Goal: Task Accomplishment & Management: Use online tool/utility

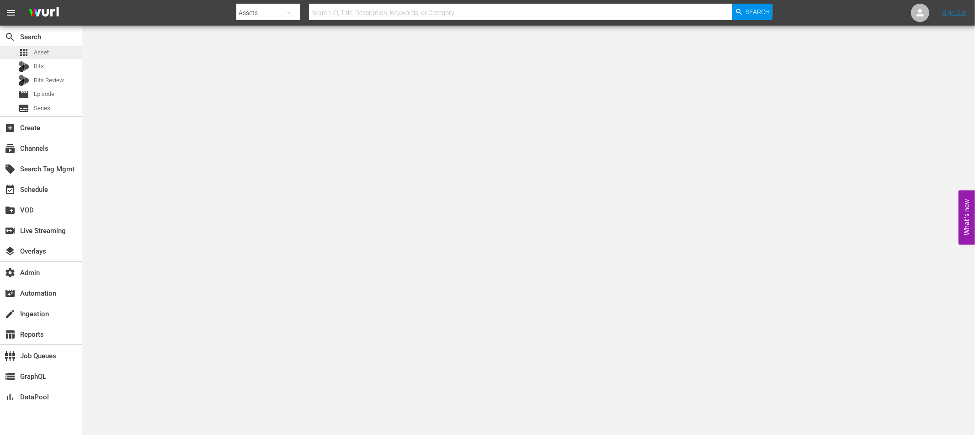
click at [46, 52] on span "Asset" at bounding box center [41, 52] width 15 height 9
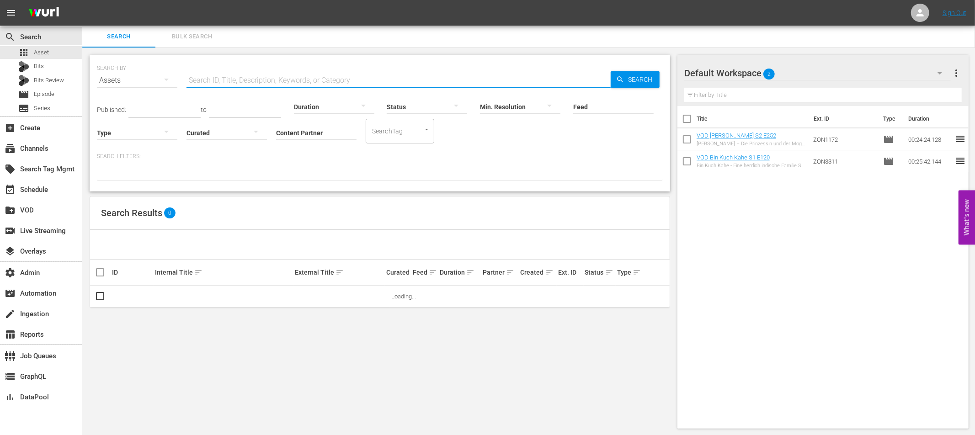
click at [213, 82] on input "text" at bounding box center [399, 80] width 424 height 22
paste input "79568283"
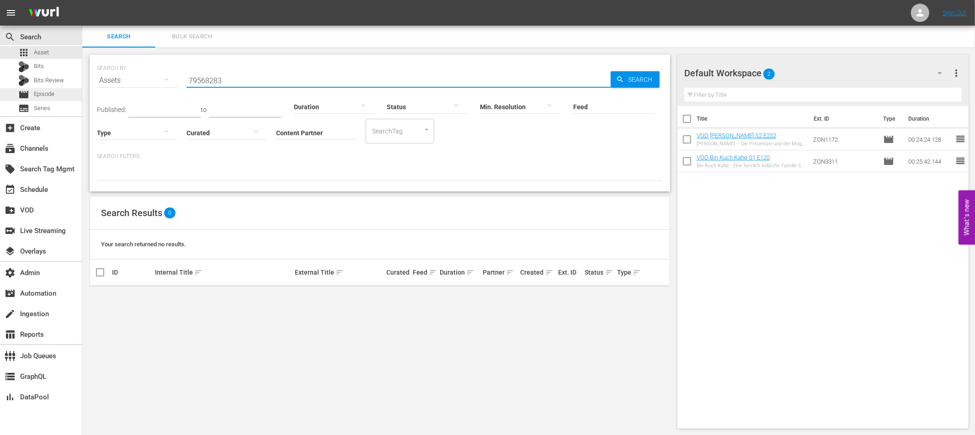
type input "79568283"
click at [52, 93] on span "Episode" at bounding box center [44, 94] width 21 height 9
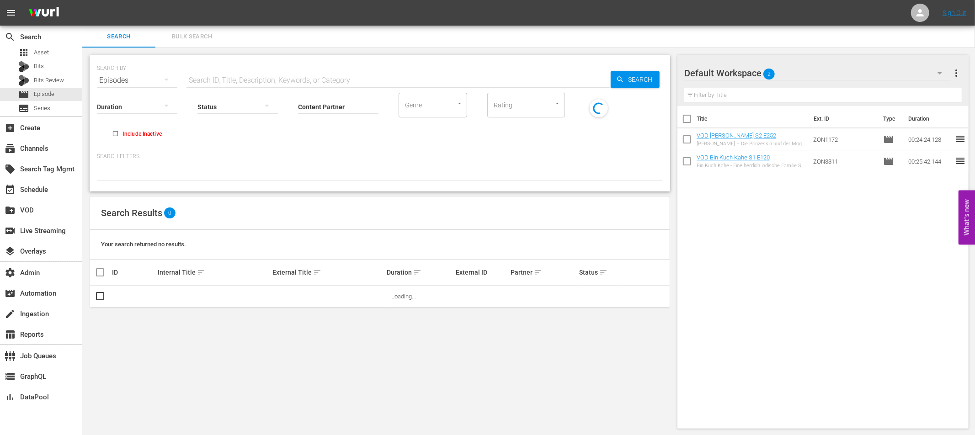
click at [208, 74] on input "text" at bounding box center [399, 80] width 424 height 22
paste input "79568283"
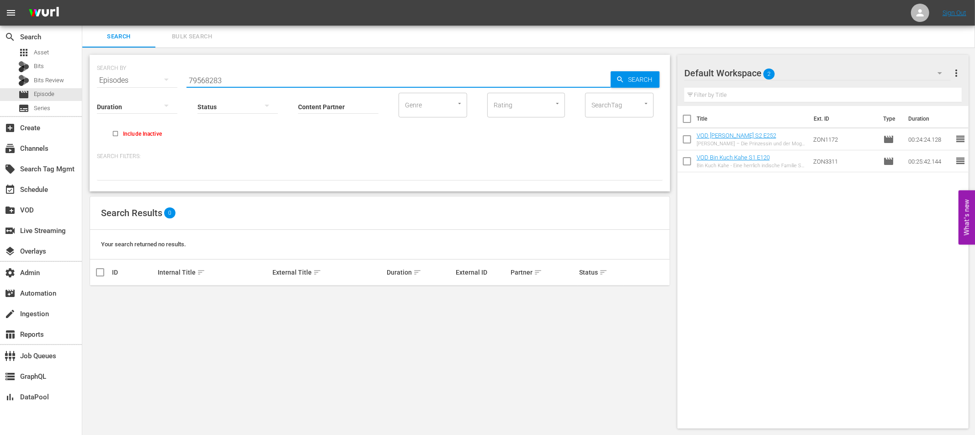
click at [207, 79] on input "79568283" at bounding box center [399, 80] width 424 height 22
paste input "Collateral"
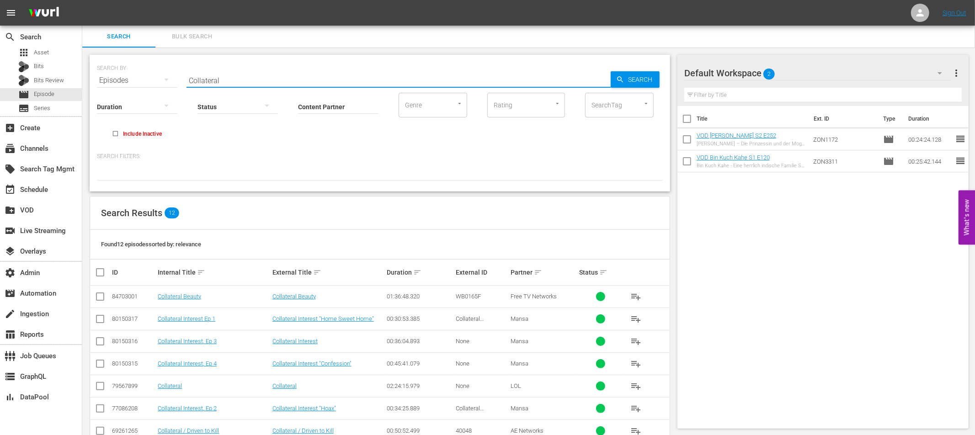
type input "Collateral"
click at [323, 107] on input "Content Partner" at bounding box center [338, 107] width 80 height 33
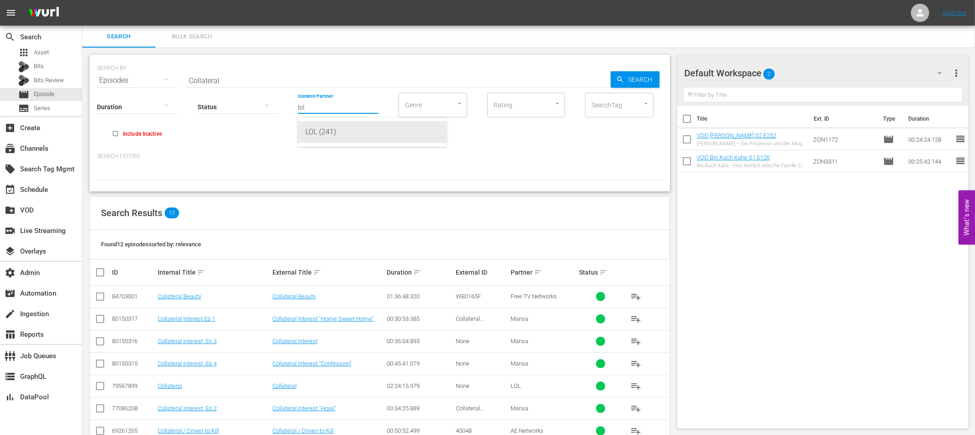
click at [334, 133] on div "LOL (241)" at bounding box center [372, 132] width 134 height 22
type input "LOL (241)"
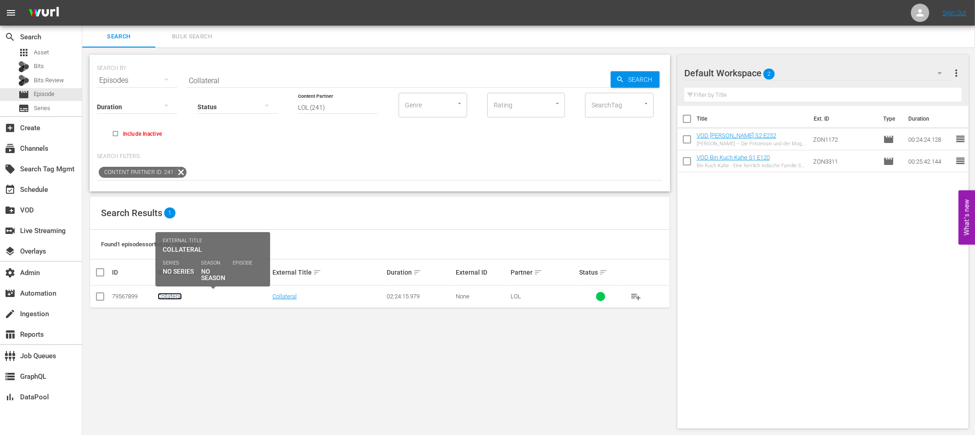
click at [178, 299] on link "Collateral" at bounding box center [170, 296] width 24 height 7
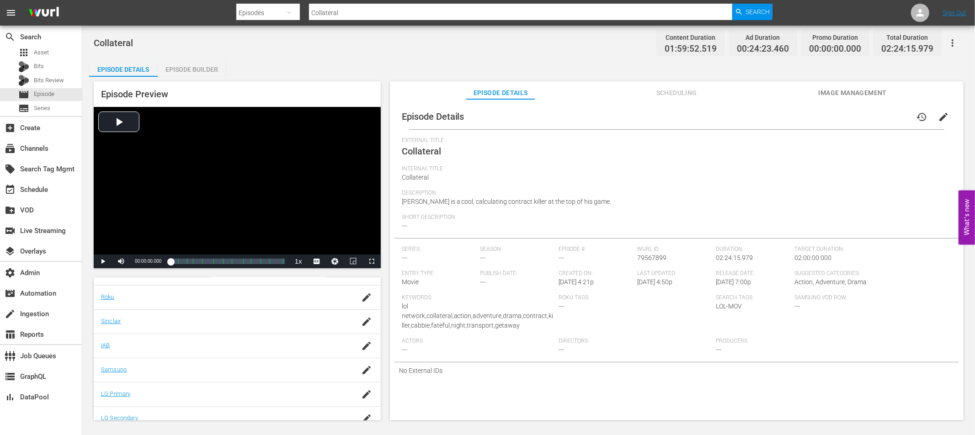
scroll to position [184, 0]
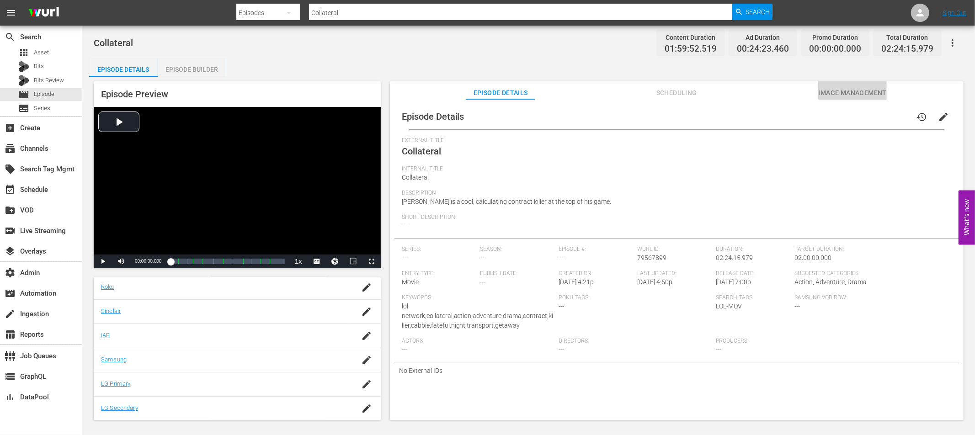
click at [857, 88] on span "Image Management" at bounding box center [852, 92] width 69 height 11
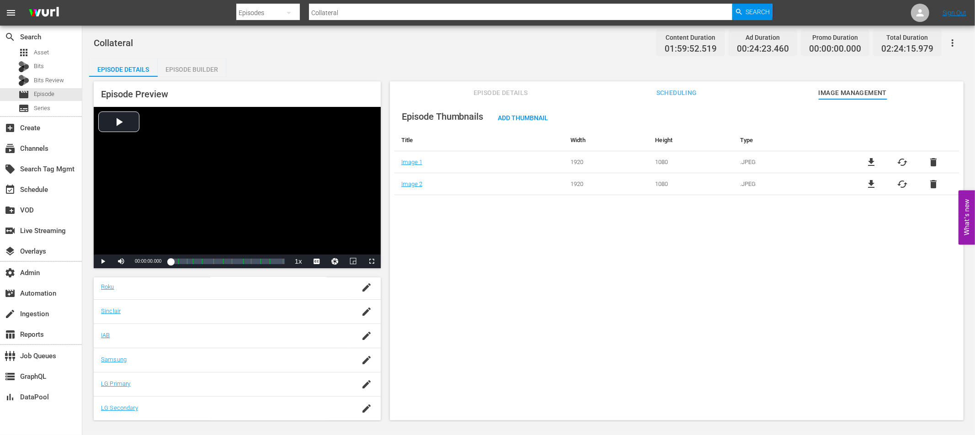
click at [904, 184] on span "cached" at bounding box center [902, 184] width 11 height 11
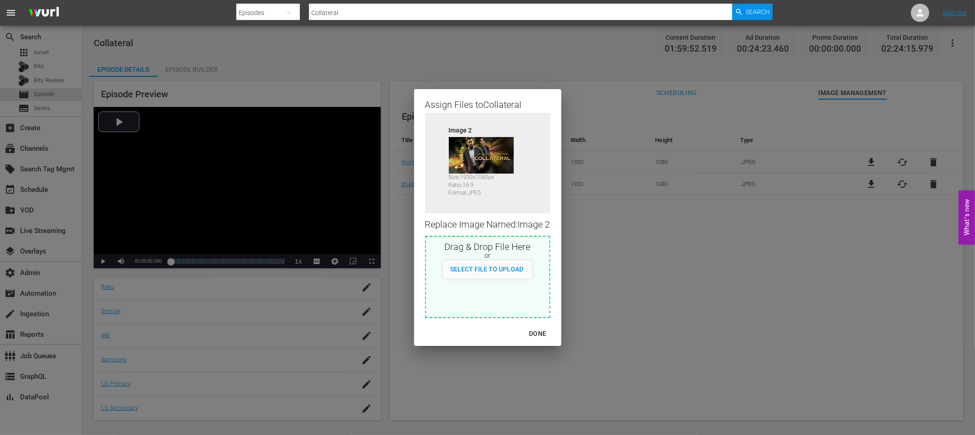
click at [625, 277] on div "Assign Files to Collateral Source Image 2 Size: 1920 x 1080 px Ratio: 16:9 Form…" at bounding box center [487, 217] width 953 height 413
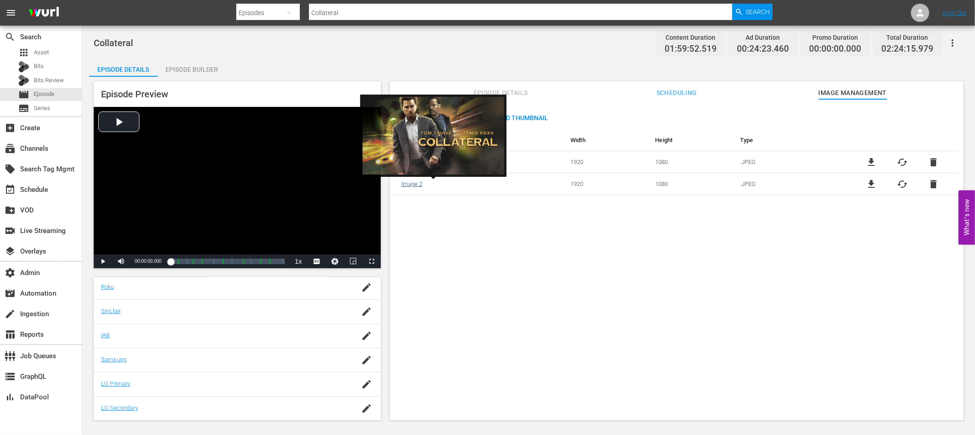
click at [413, 182] on link "Image 2" at bounding box center [411, 184] width 21 height 7
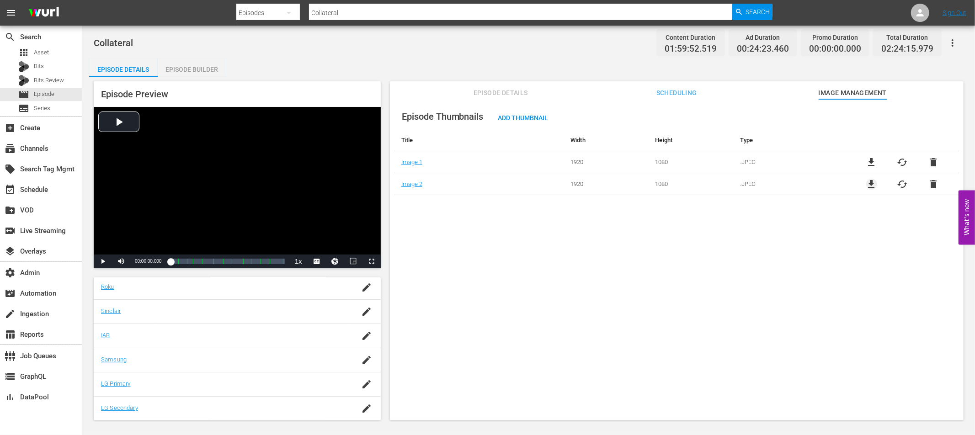
click at [867, 183] on span "file_download" at bounding box center [871, 184] width 11 height 11
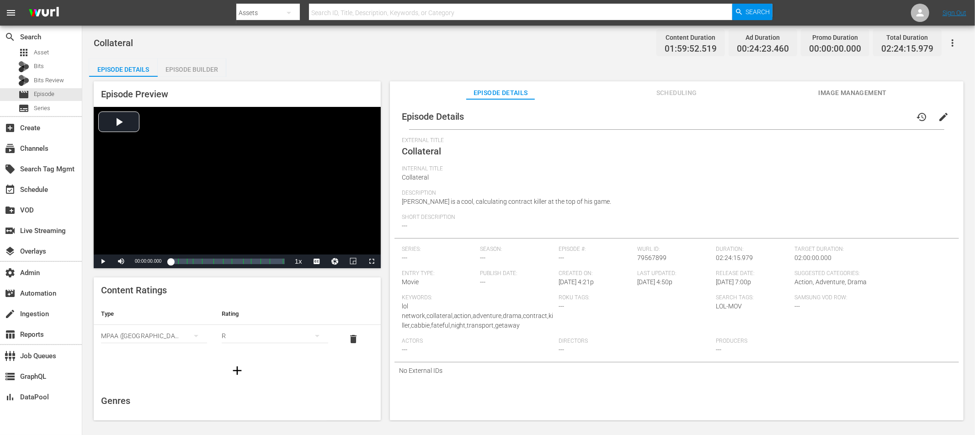
drag, startPoint x: 842, startPoint y: 92, endPoint x: 847, endPoint y: 99, distance: 8.5
click at [843, 93] on span "Image Management" at bounding box center [852, 92] width 69 height 11
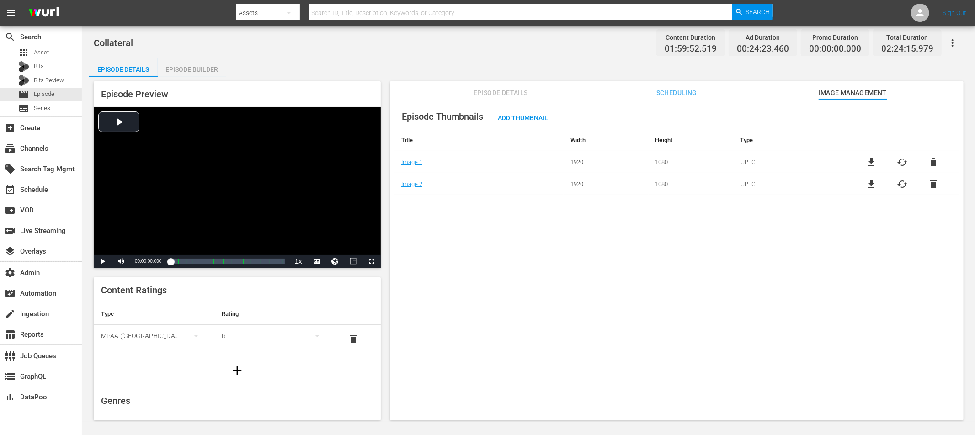
click at [899, 160] on span "cached" at bounding box center [902, 162] width 11 height 11
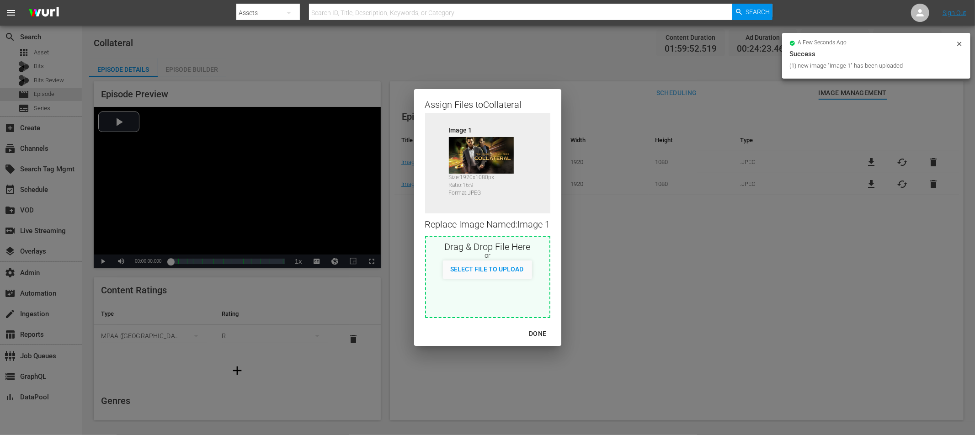
click at [542, 332] on div "DONE" at bounding box center [538, 333] width 32 height 11
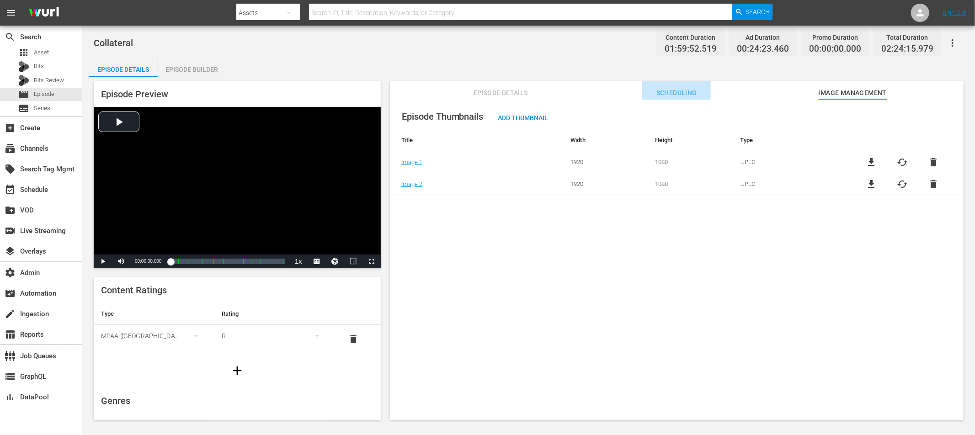
click at [682, 93] on span "Scheduling" at bounding box center [676, 92] width 69 height 11
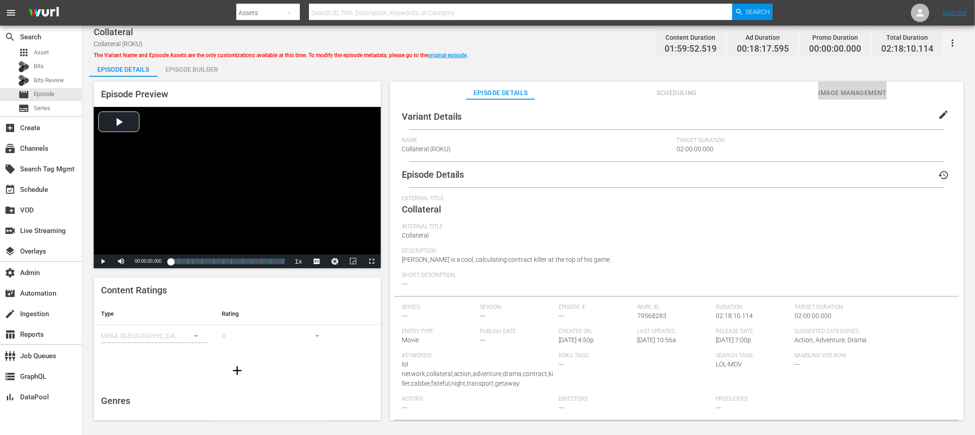
click at [843, 94] on span "Image Management" at bounding box center [852, 92] width 69 height 11
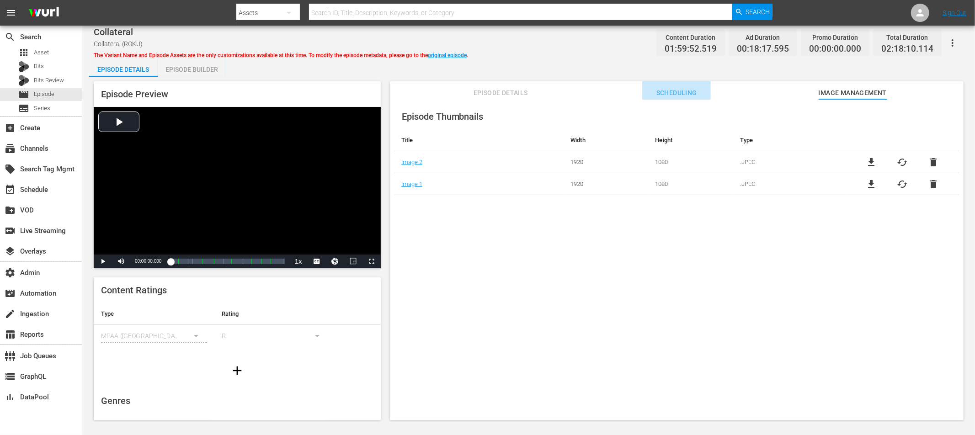
drag, startPoint x: 685, startPoint y: 91, endPoint x: 716, endPoint y: 94, distance: 31.2
click at [685, 91] on span "Scheduling" at bounding box center [676, 92] width 69 height 11
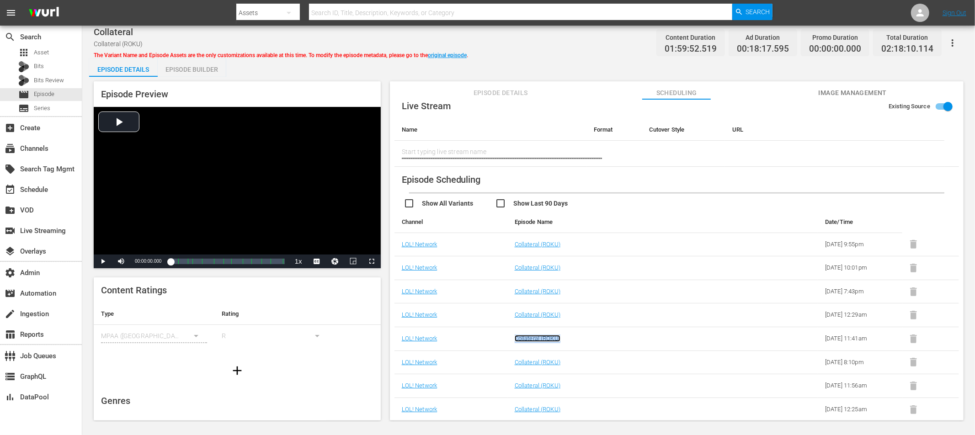
scroll to position [125, 0]
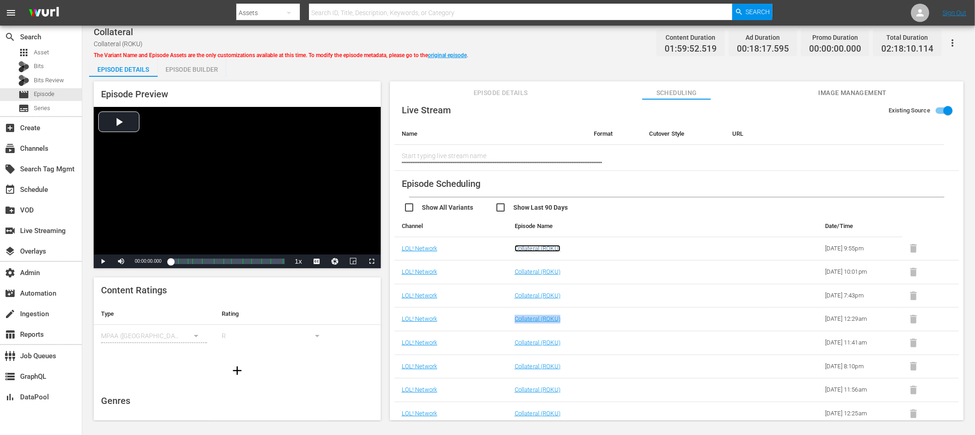
click at [551, 246] on link "Collateral (ROKU)" at bounding box center [538, 248] width 46 height 7
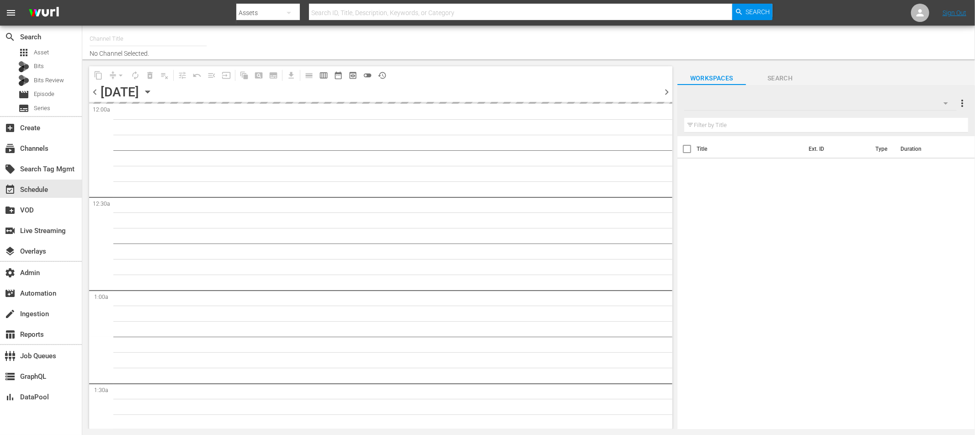
type input "LOL! Network - Roku, Prime (1421)"
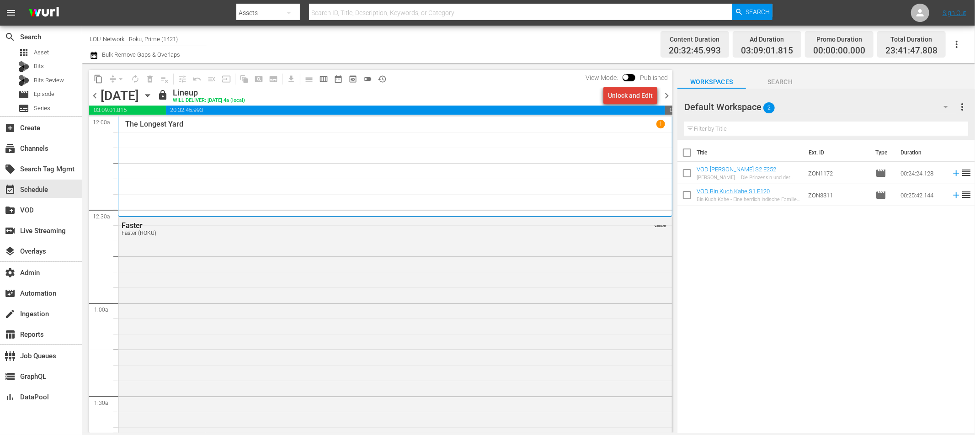
click at [638, 100] on div "Unlock and Edit" at bounding box center [630, 95] width 45 height 16
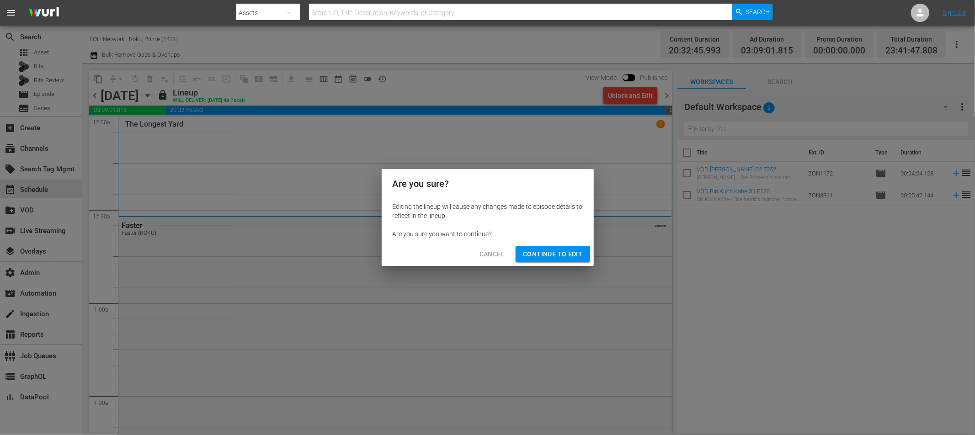
drag, startPoint x: 562, startPoint y: 251, endPoint x: 637, endPoint y: 176, distance: 106.3
click at [561, 251] on span "Continue to Edit" at bounding box center [552, 254] width 59 height 11
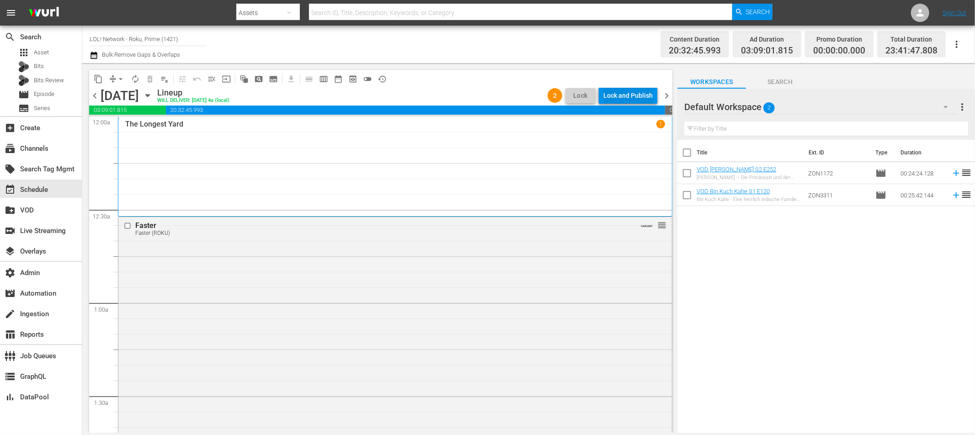
click at [651, 96] on div "Lock and Publish" at bounding box center [627, 95] width 49 height 16
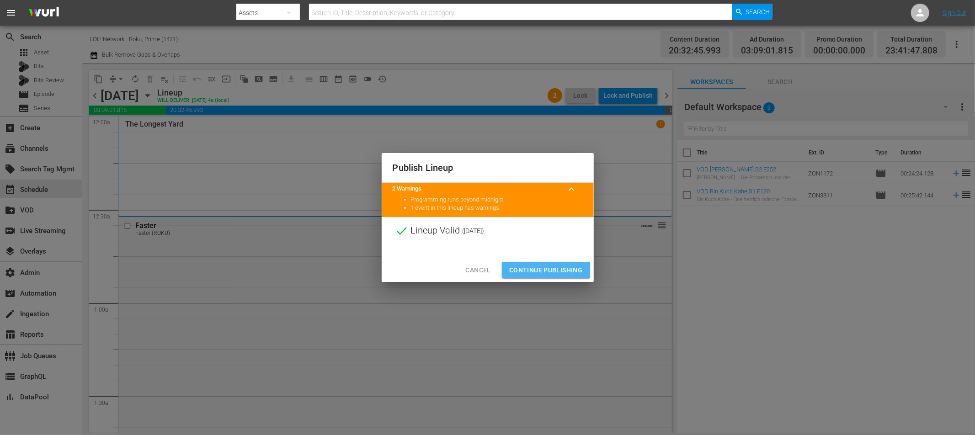
drag, startPoint x: 546, startPoint y: 266, endPoint x: 549, endPoint y: 258, distance: 8.4
click at [546, 266] on span "Continue Publishing" at bounding box center [546, 270] width 74 height 11
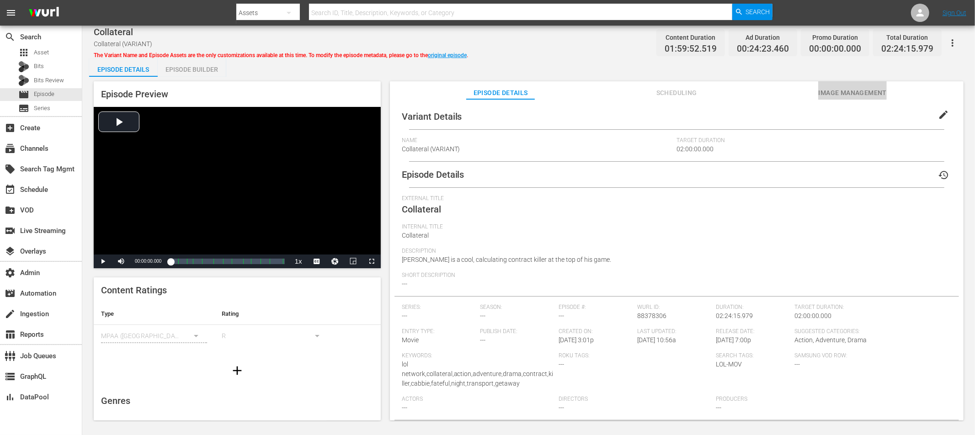
click at [832, 98] on span "Image Management" at bounding box center [852, 92] width 69 height 11
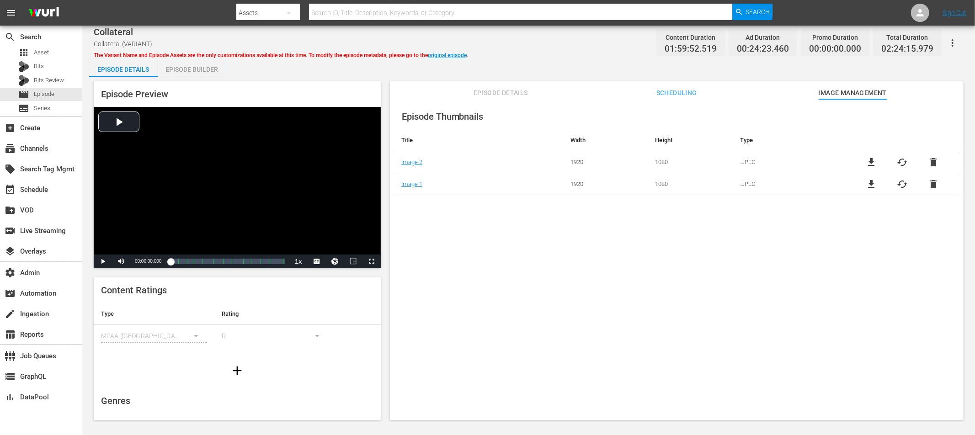
click at [678, 91] on span "Scheduling" at bounding box center [676, 92] width 69 height 11
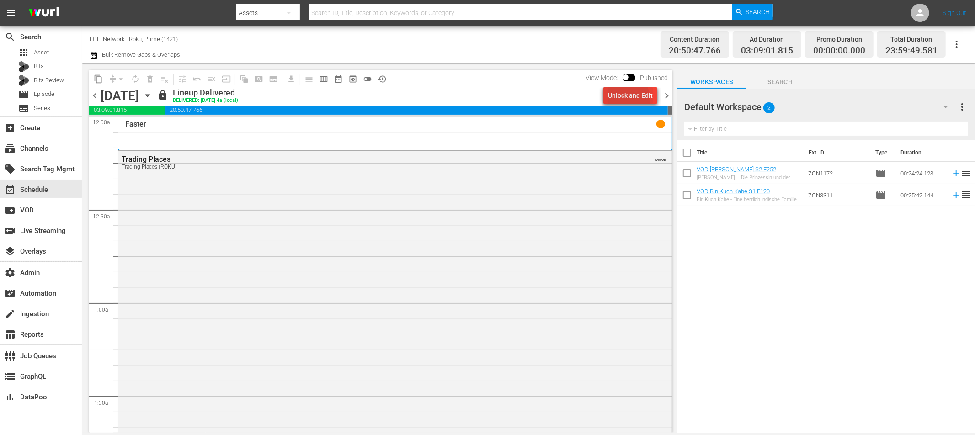
click at [619, 100] on div "Unlock and Edit" at bounding box center [630, 95] width 45 height 16
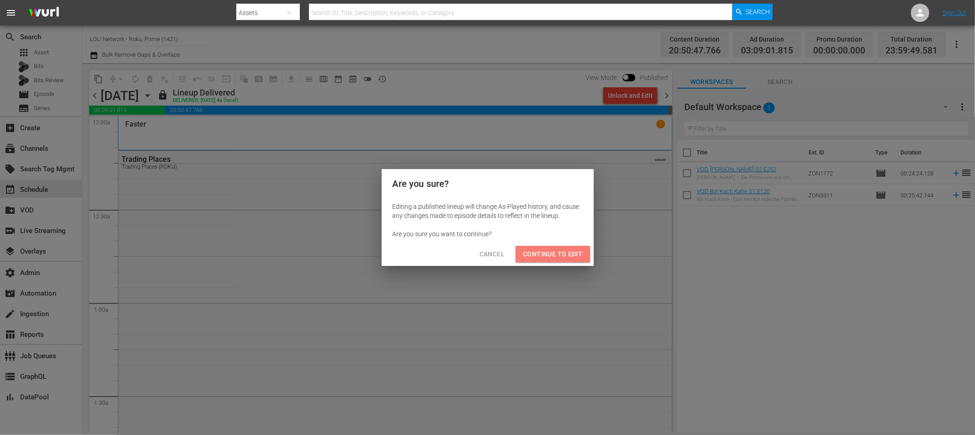
click at [549, 253] on span "Continue to Edit" at bounding box center [552, 254] width 59 height 11
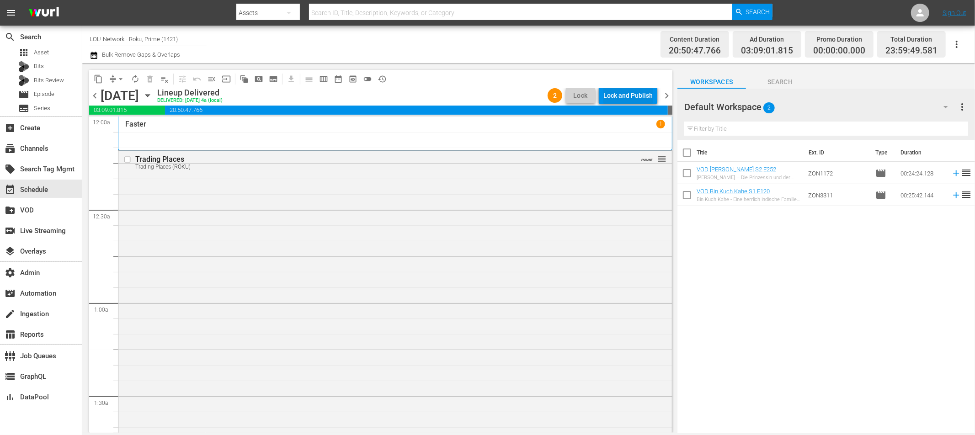
click at [630, 100] on div "Lock and Publish" at bounding box center [627, 95] width 49 height 16
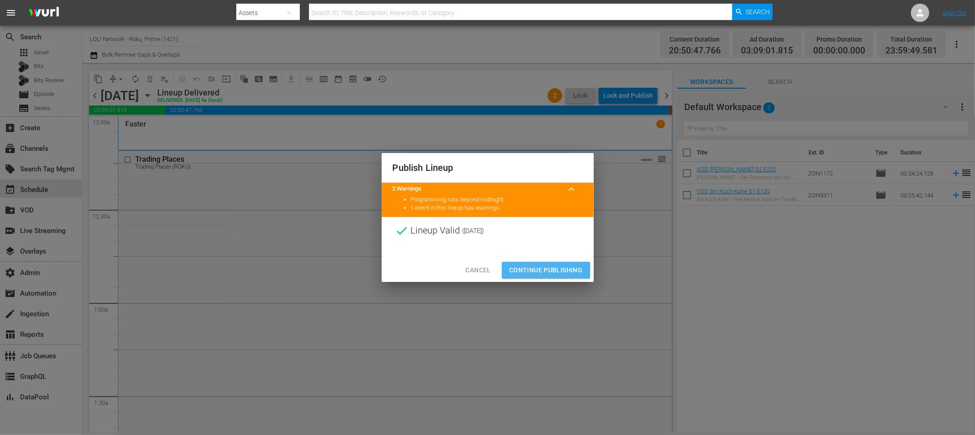
click at [548, 267] on span "Continue Publishing" at bounding box center [546, 270] width 74 height 11
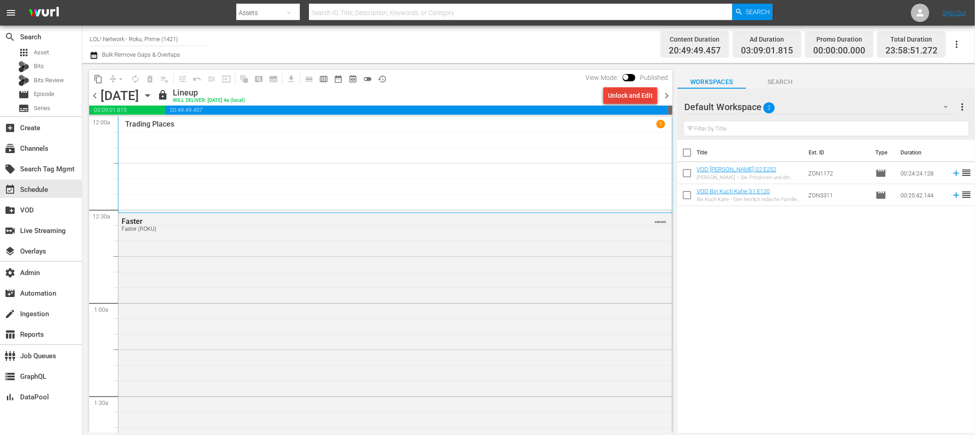
click at [635, 93] on div "Unlock and Edit" at bounding box center [630, 95] width 45 height 16
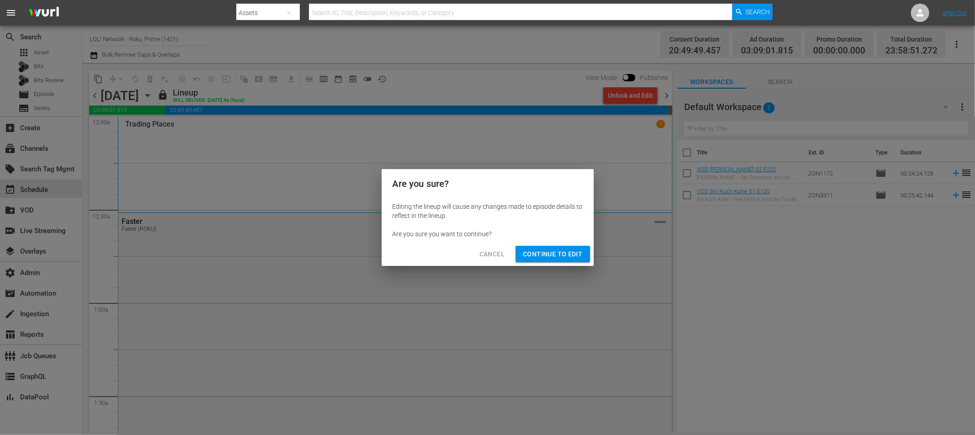
drag, startPoint x: 552, startPoint y: 253, endPoint x: 608, endPoint y: 136, distance: 129.2
click at [552, 253] on span "Continue to Edit" at bounding box center [552, 254] width 59 height 11
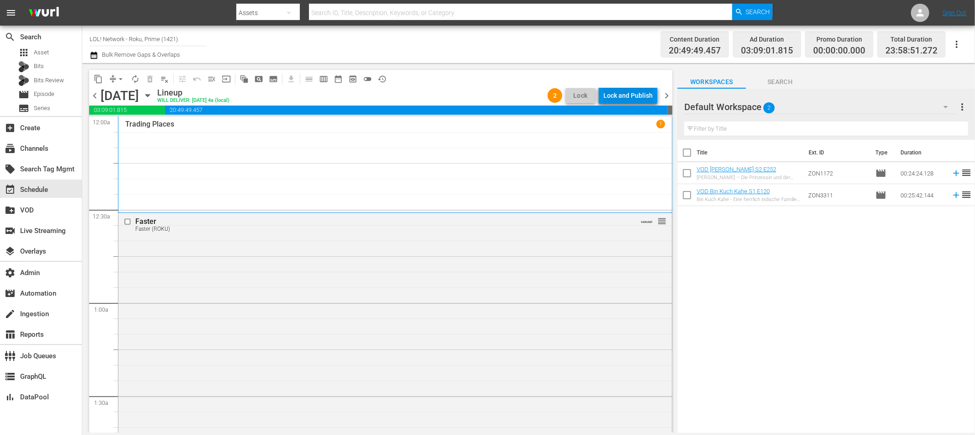
click at [630, 99] on div "Lock and Publish" at bounding box center [627, 95] width 49 height 16
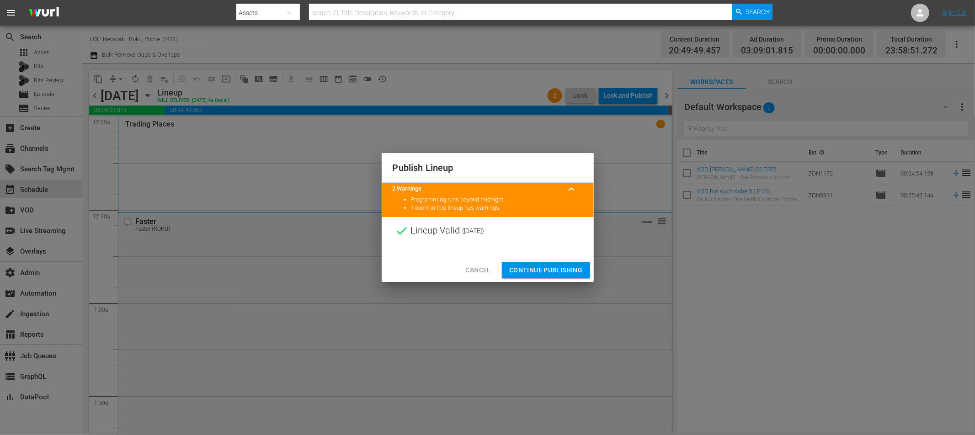
click at [543, 265] on span "Continue Publishing" at bounding box center [546, 270] width 74 height 11
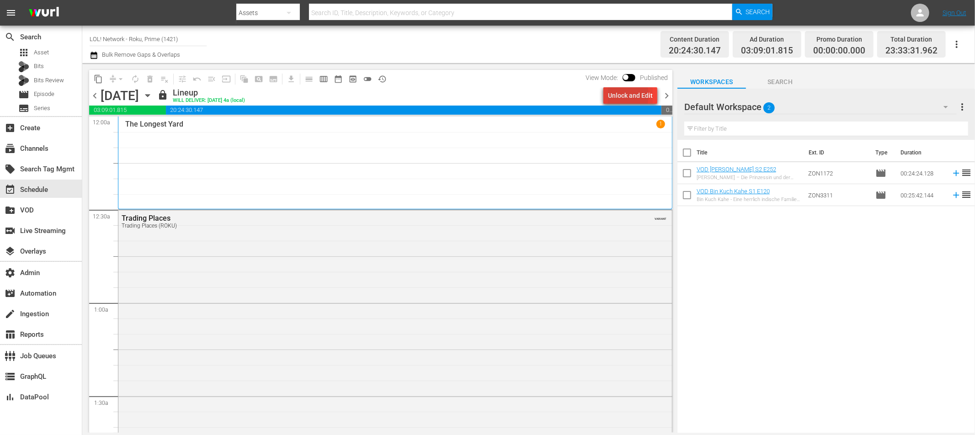
click at [613, 95] on div "Unlock and Edit" at bounding box center [630, 95] width 45 height 16
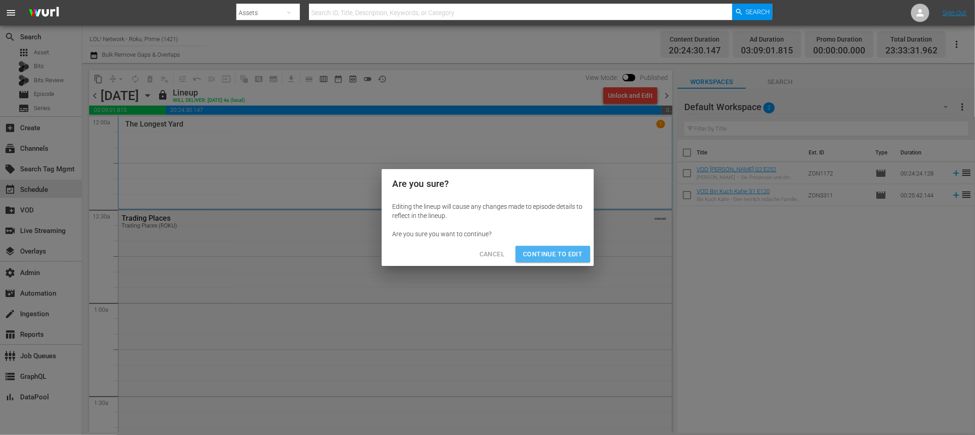
drag, startPoint x: 542, startPoint y: 250, endPoint x: 545, endPoint y: 245, distance: 6.2
click at [541, 250] on span "Continue to Edit" at bounding box center [552, 254] width 59 height 11
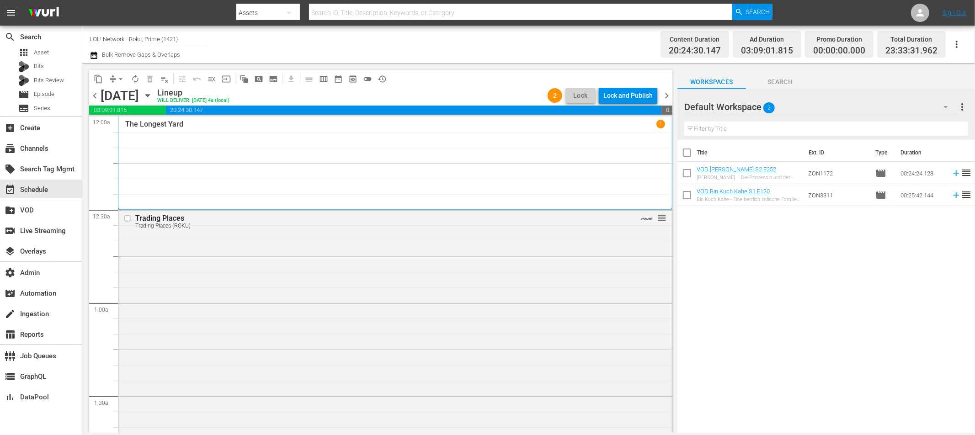
click at [630, 94] on div "Lock and Publish" at bounding box center [627, 95] width 49 height 16
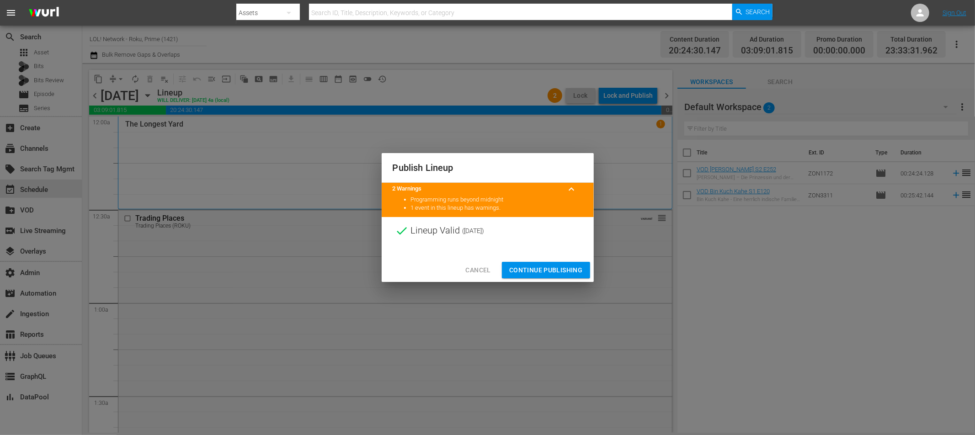
drag, startPoint x: 553, startPoint y: 267, endPoint x: 607, endPoint y: 219, distance: 71.6
click at [553, 267] on span "Continue Publishing" at bounding box center [546, 270] width 74 height 11
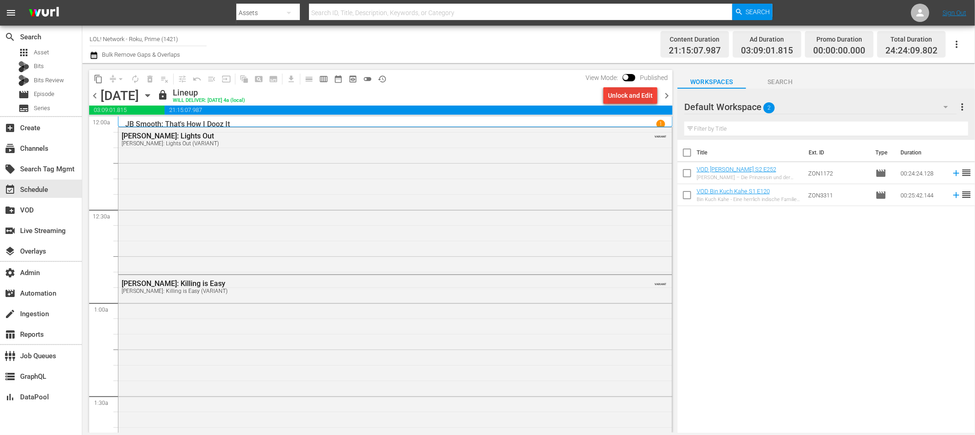
click at [633, 100] on div "Unlock and Edit" at bounding box center [630, 95] width 45 height 16
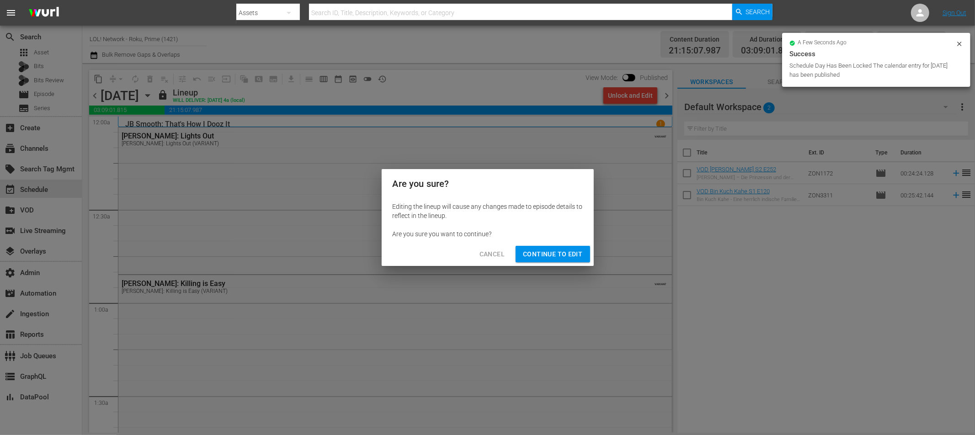
click at [546, 260] on button "Continue to Edit" at bounding box center [553, 254] width 74 height 17
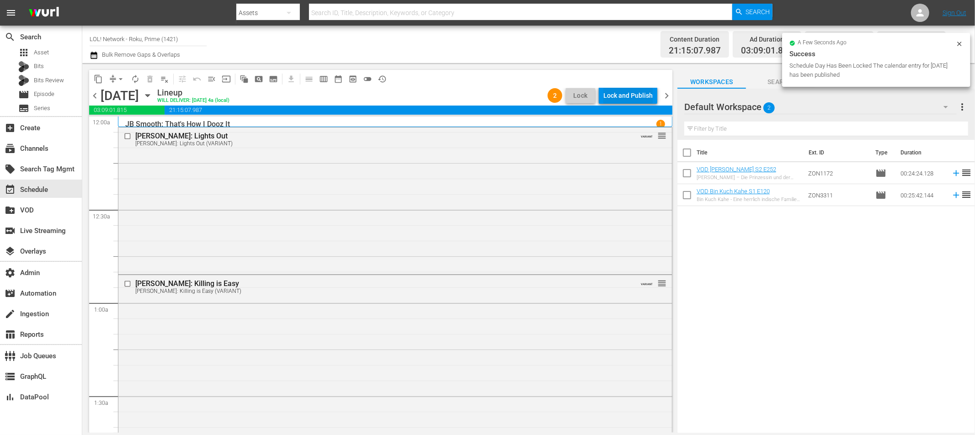
click at [630, 96] on div "Lock and Publish" at bounding box center [627, 95] width 49 height 16
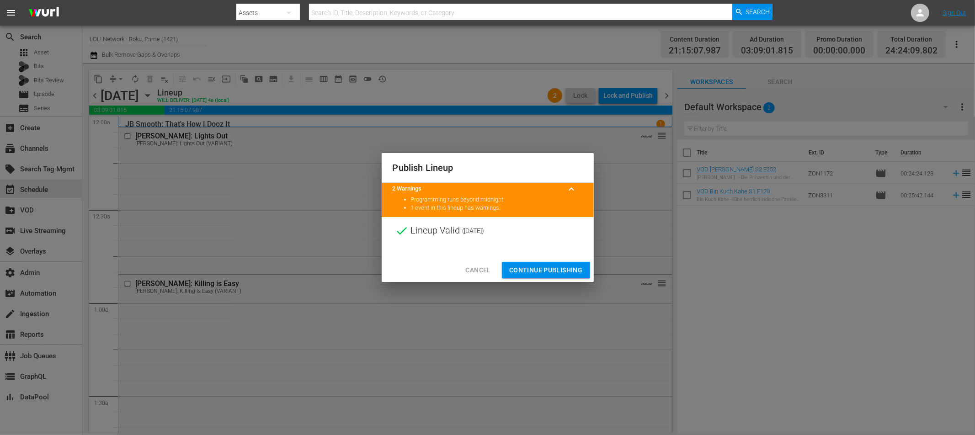
drag, startPoint x: 545, startPoint y: 268, endPoint x: 617, endPoint y: 197, distance: 101.2
click at [545, 268] on span "Continue Publishing" at bounding box center [546, 270] width 74 height 11
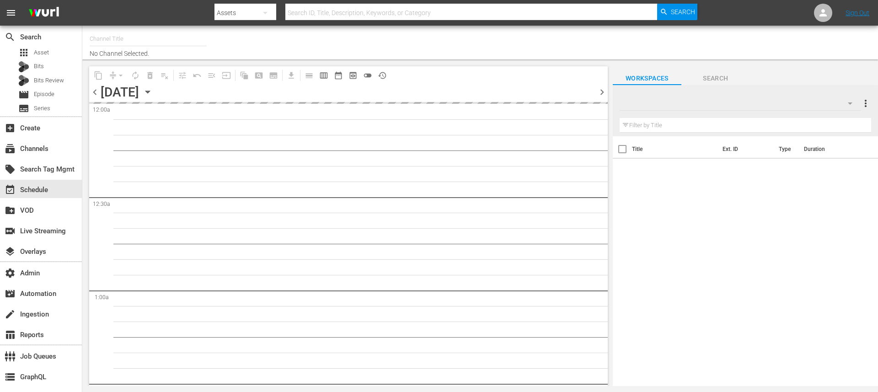
type input "LOL! Network - Roku, Prime (1421)"
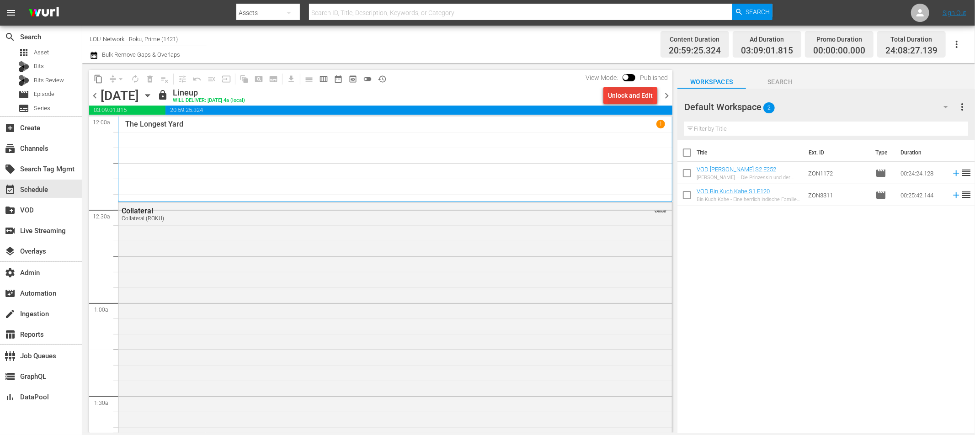
click at [645, 98] on div "Unlock and Edit" at bounding box center [630, 95] width 45 height 16
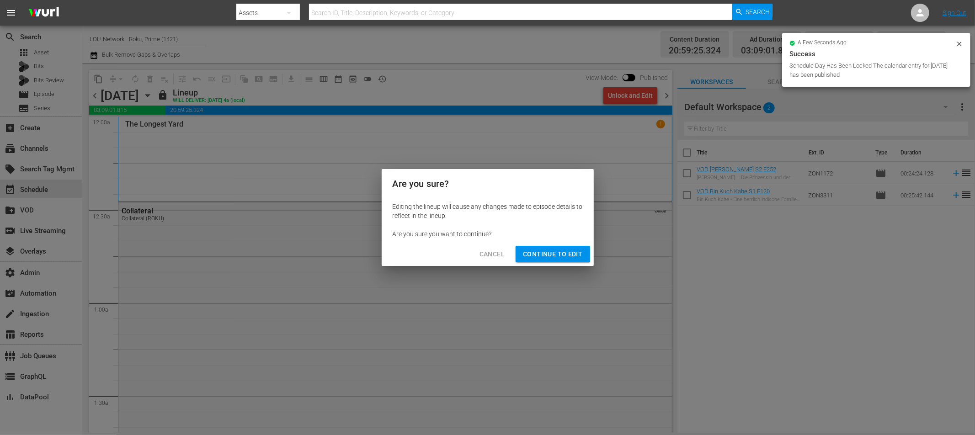
drag, startPoint x: 542, startPoint y: 258, endPoint x: 630, endPoint y: 137, distance: 149.9
click at [542, 258] on span "Continue to Edit" at bounding box center [552, 254] width 59 height 11
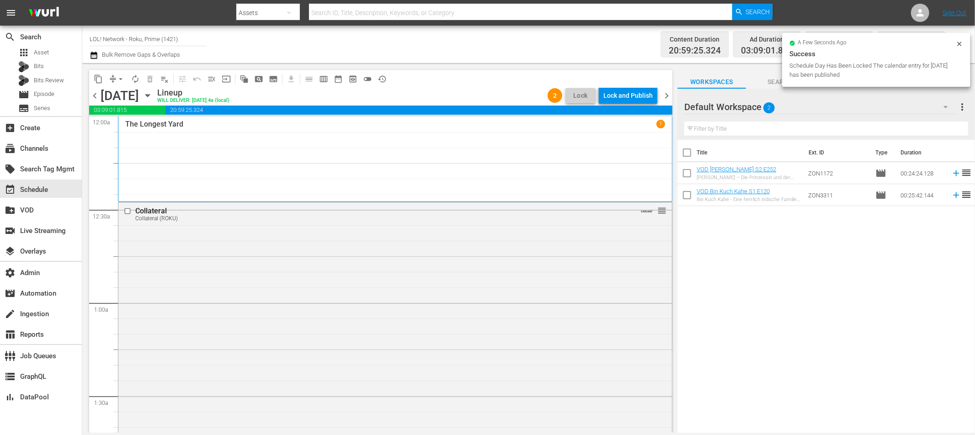
click at [635, 98] on div "Lock and Publish" at bounding box center [627, 95] width 49 height 16
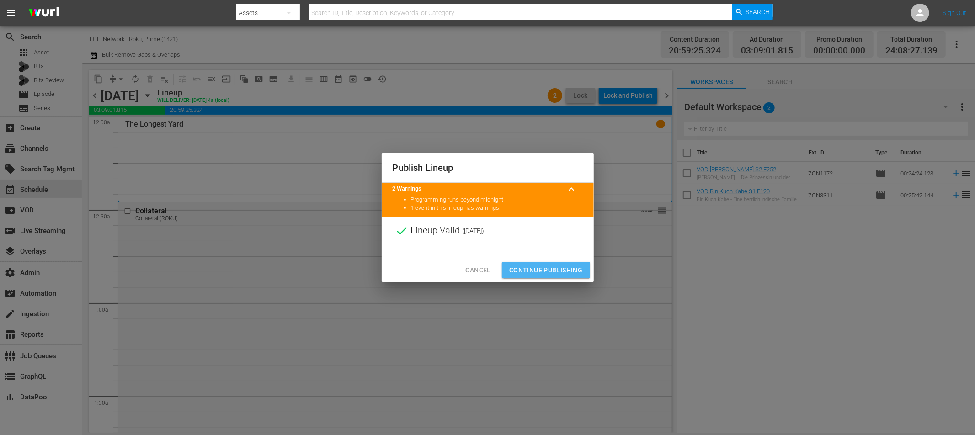
click at [560, 268] on span "Continue Publishing" at bounding box center [546, 270] width 74 height 11
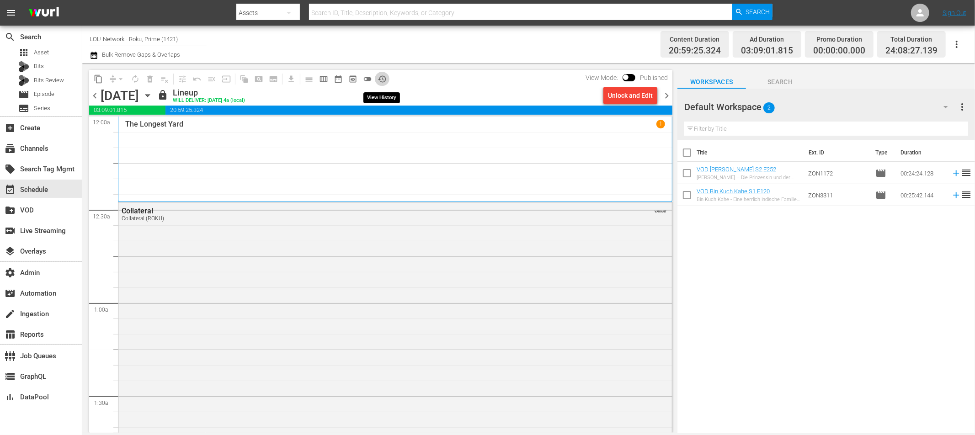
click at [380, 78] on span "history_outlined" at bounding box center [382, 79] width 9 height 9
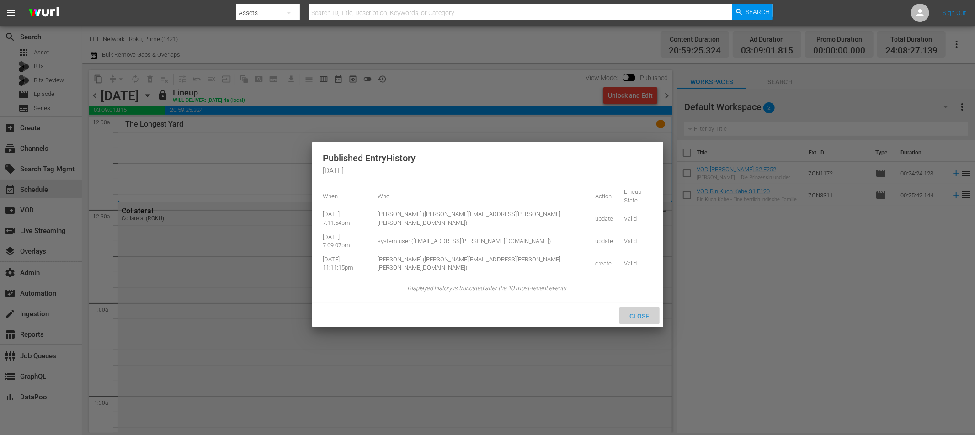
drag, startPoint x: 641, startPoint y: 285, endPoint x: 637, endPoint y: 177, distance: 107.9
click at [640, 307] on div "Close" at bounding box center [639, 315] width 40 height 17
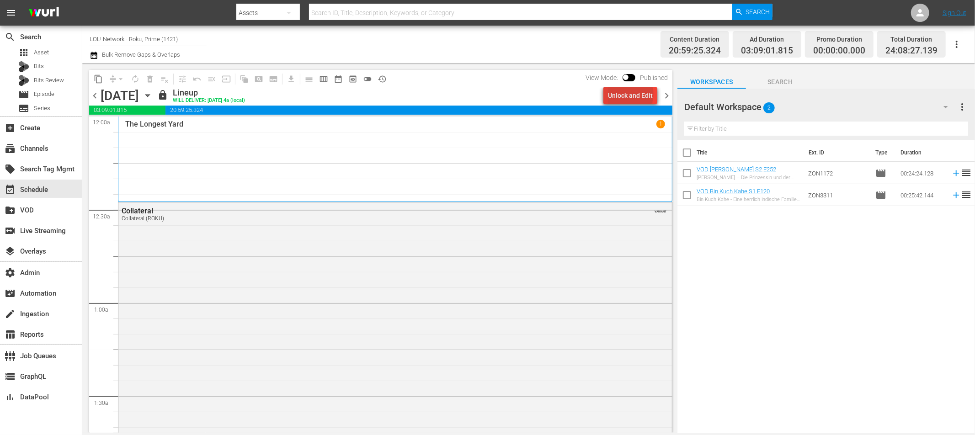
click at [633, 94] on div "Unlock and Edit" at bounding box center [630, 95] width 45 height 16
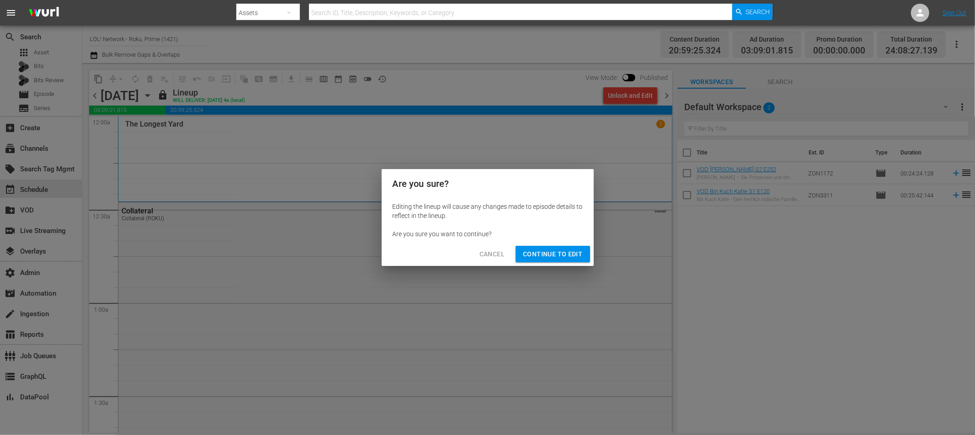
click at [545, 256] on span "Continue to Edit" at bounding box center [552, 254] width 59 height 11
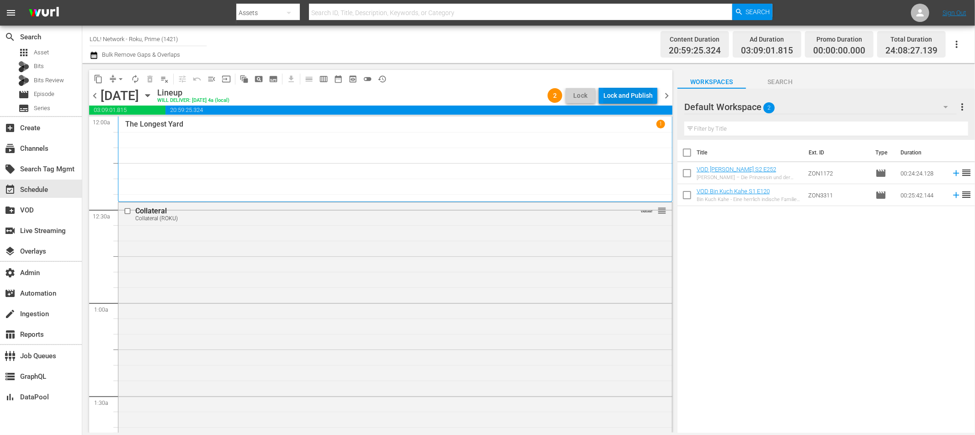
click at [610, 99] on div "Lock and Publish" at bounding box center [627, 95] width 49 height 16
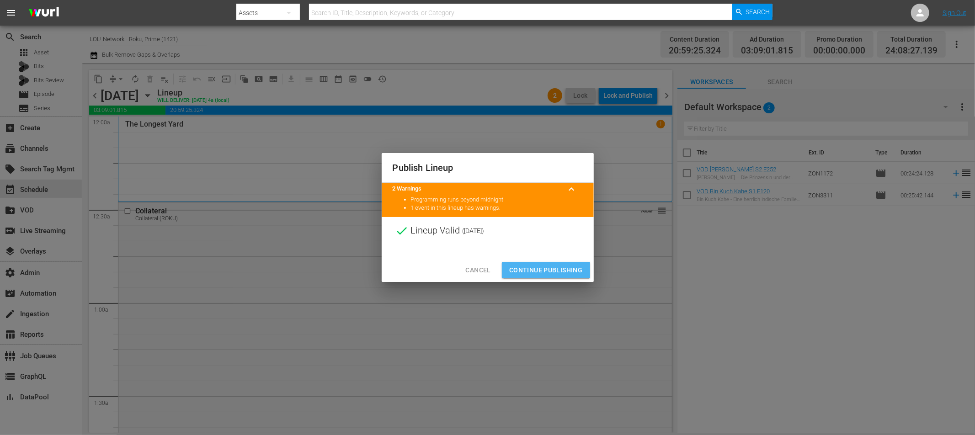
click at [555, 271] on span "Continue Publishing" at bounding box center [546, 270] width 74 height 11
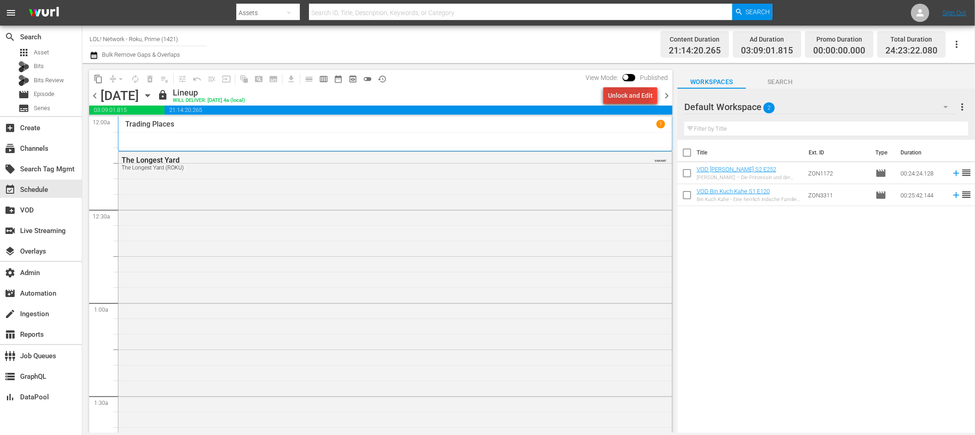
click at [629, 96] on div "Unlock and Edit" at bounding box center [630, 95] width 45 height 16
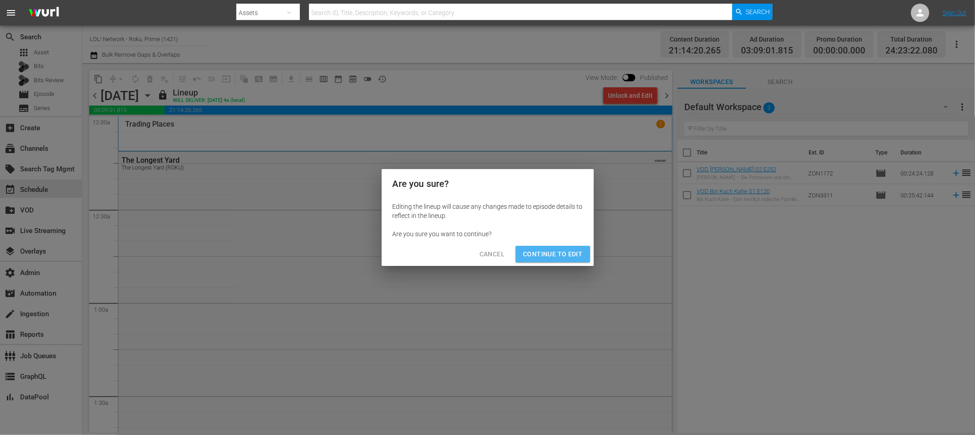
drag, startPoint x: 554, startPoint y: 258, endPoint x: 613, endPoint y: 158, distance: 116.0
click at [554, 258] on span "Continue to Edit" at bounding box center [552, 254] width 59 height 11
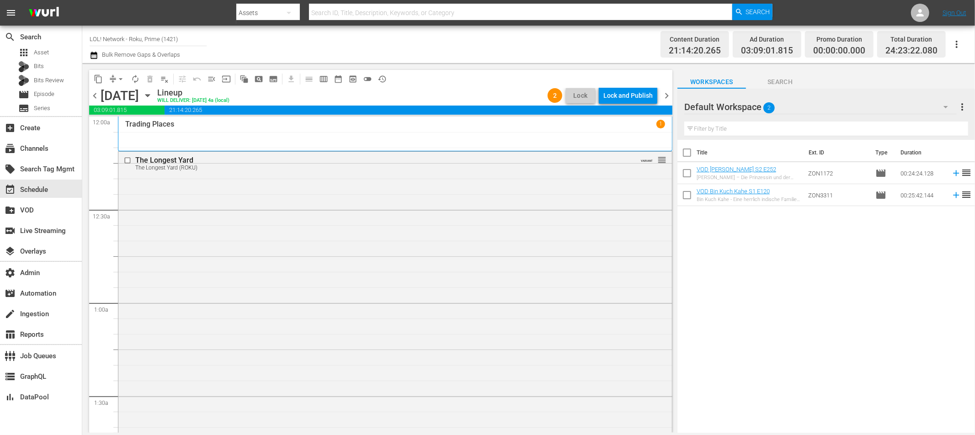
click at [634, 100] on div "chevron_left Tuesday, September 16th September 16th Lineup WILL DELIVER: 9/15 @…" at bounding box center [380, 97] width 583 height 18
click at [634, 96] on div "Lock and Publish" at bounding box center [627, 95] width 49 height 16
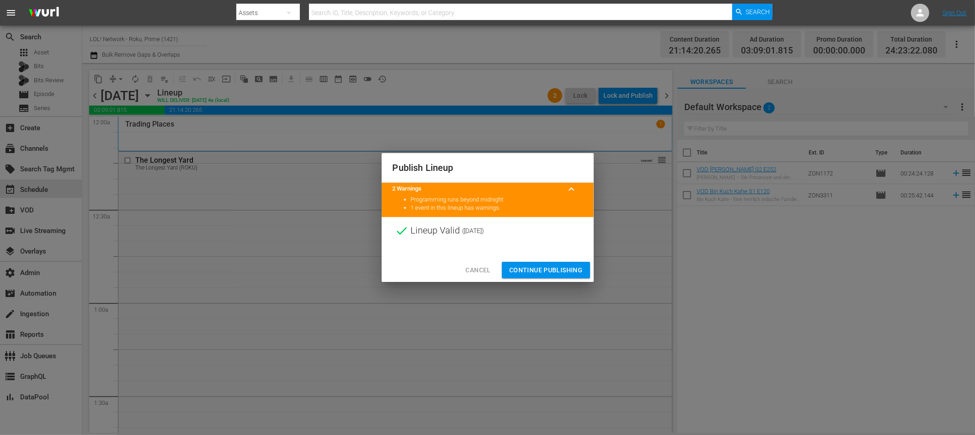
click at [554, 270] on span "Continue Publishing" at bounding box center [546, 270] width 74 height 11
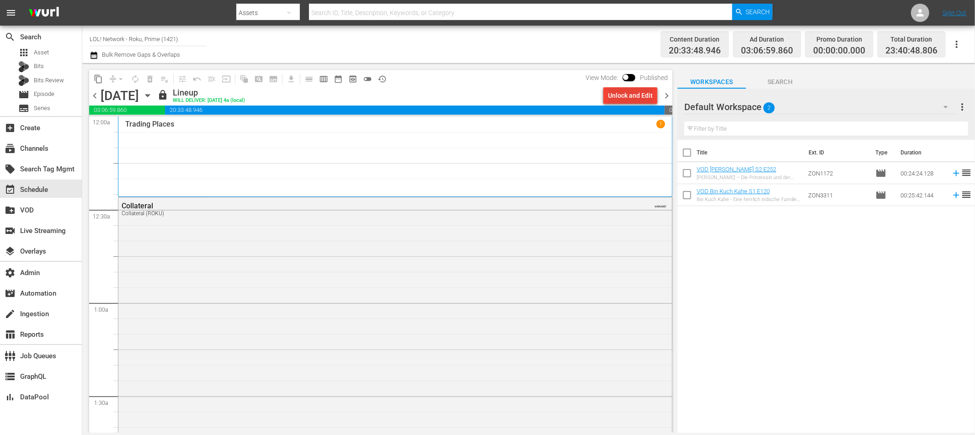
click at [620, 95] on div "Unlock and Edit" at bounding box center [630, 95] width 45 height 16
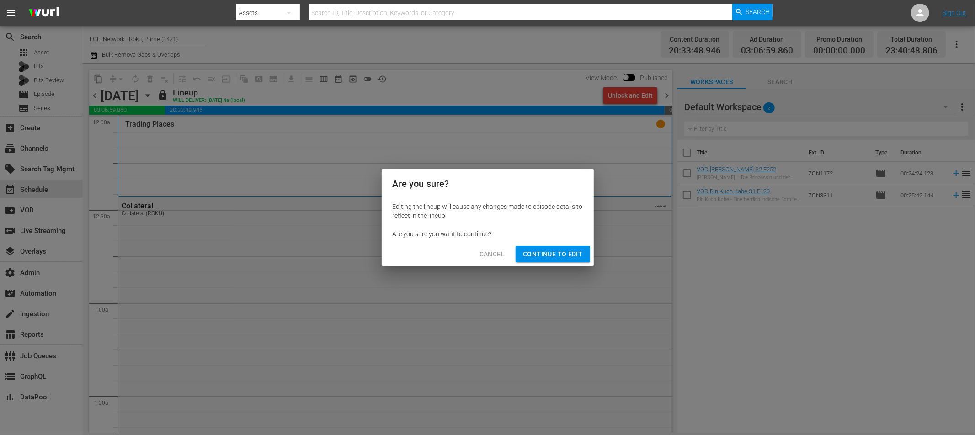
click at [534, 250] on span "Continue to Edit" at bounding box center [552, 254] width 59 height 11
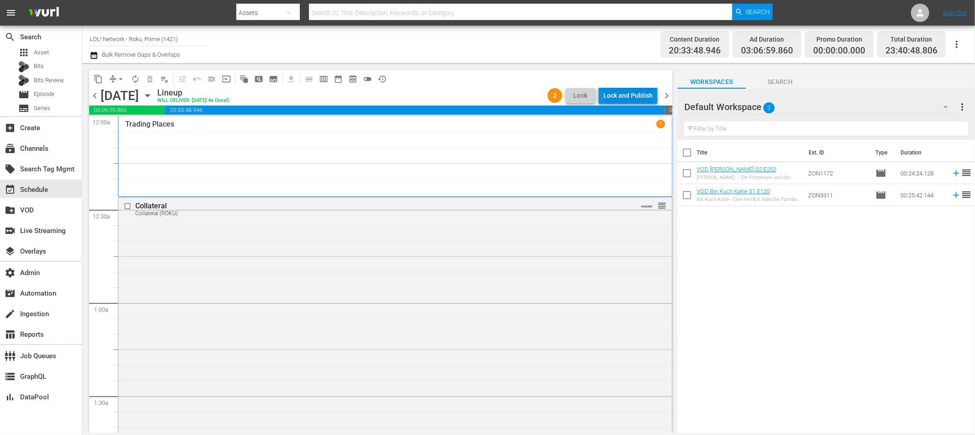
click at [624, 98] on div "Lock and Publish" at bounding box center [627, 95] width 49 height 16
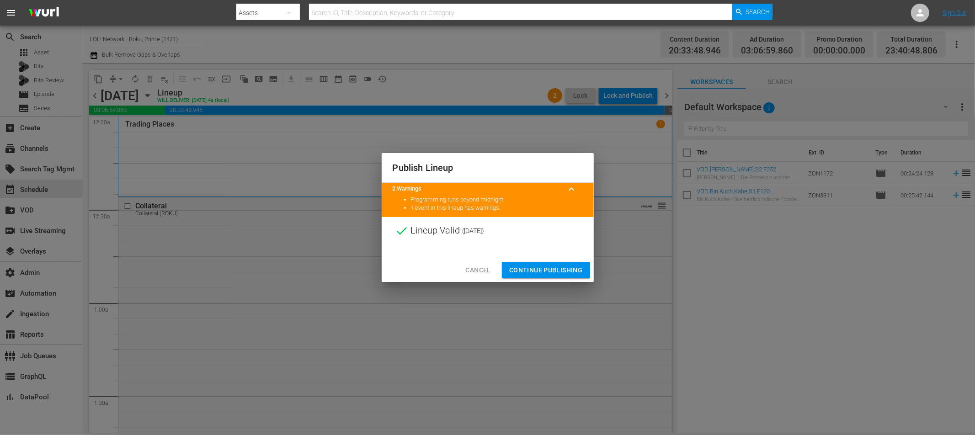
click at [551, 273] on span "Continue Publishing" at bounding box center [546, 270] width 74 height 11
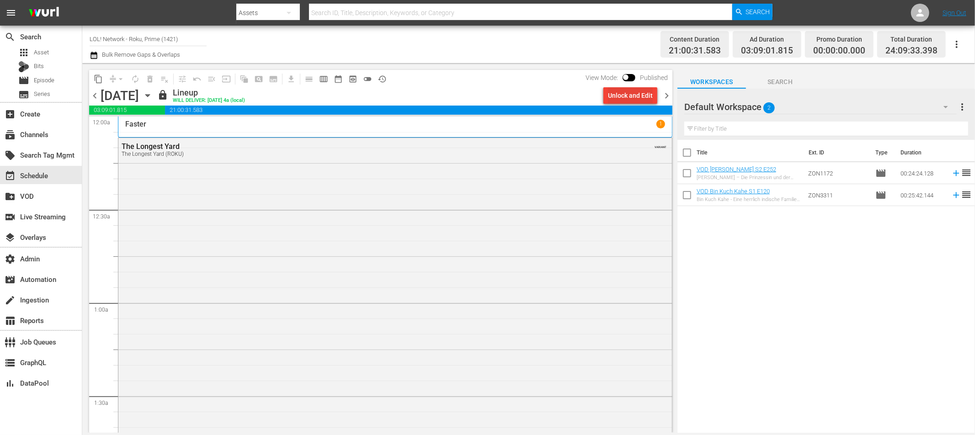
click at [634, 95] on div "Unlock and Edit" at bounding box center [630, 95] width 45 height 16
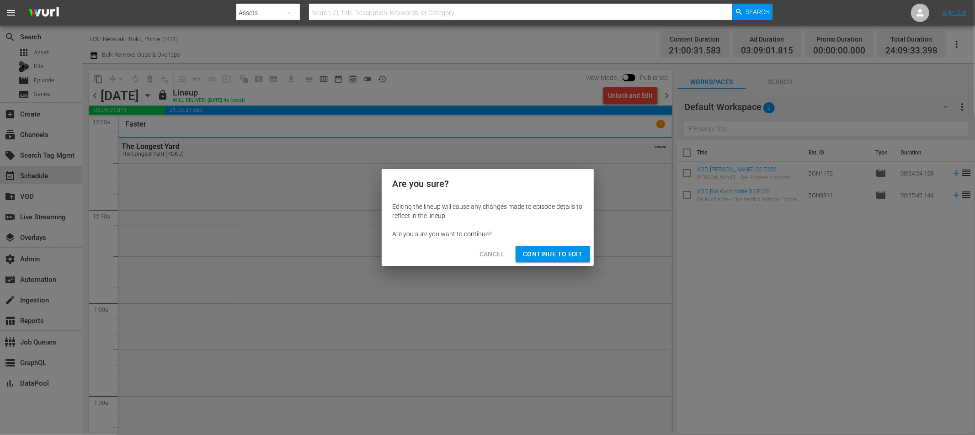
drag, startPoint x: 537, startPoint y: 255, endPoint x: 530, endPoint y: 255, distance: 6.9
click at [536, 255] on span "Continue to Edit" at bounding box center [552, 254] width 59 height 11
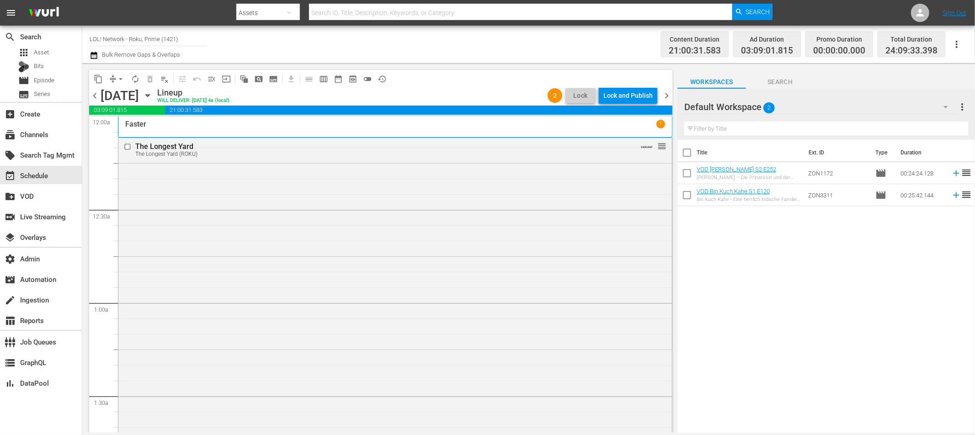
click at [623, 95] on div "Lock and Publish" at bounding box center [627, 95] width 49 height 16
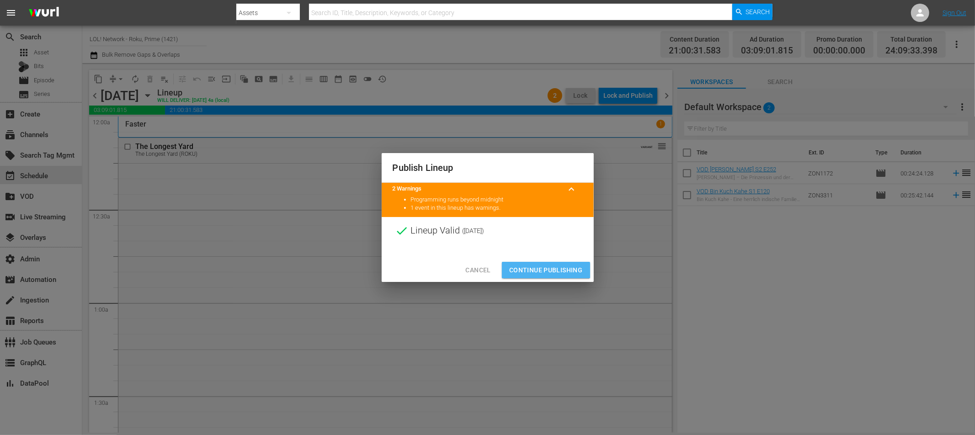
click at [534, 265] on span "Continue Publishing" at bounding box center [546, 270] width 74 height 11
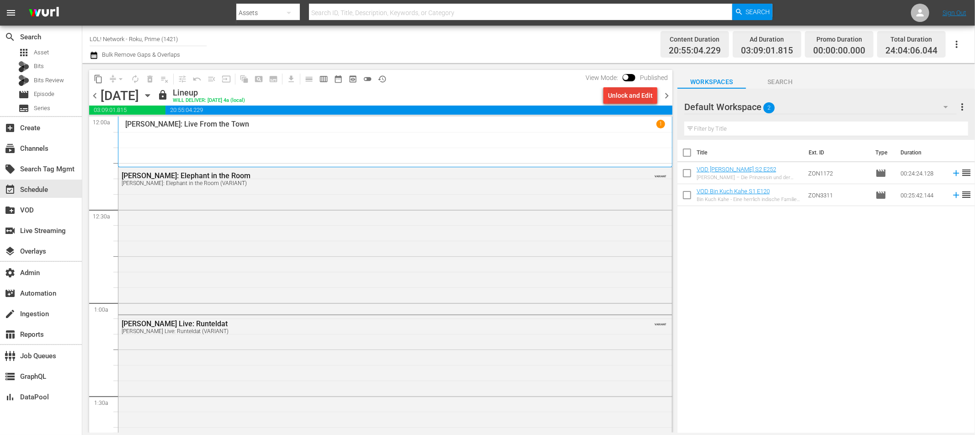
click at [629, 89] on div "Unlock and Edit" at bounding box center [630, 95] width 45 height 16
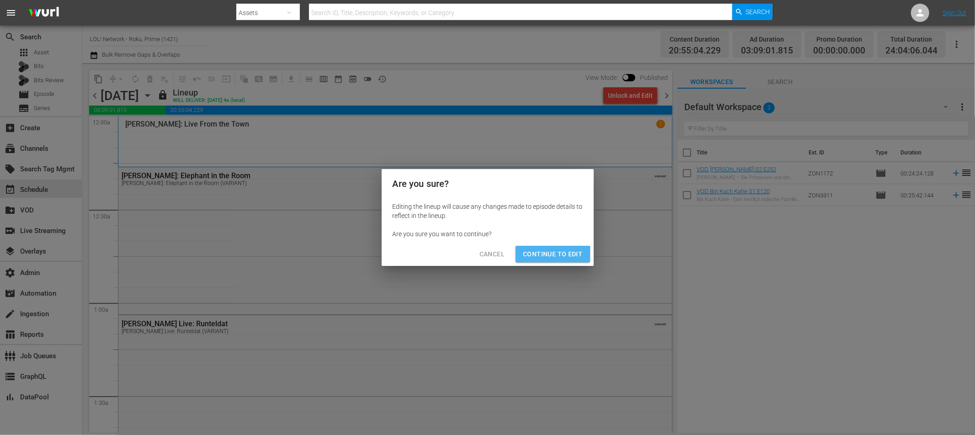
drag, startPoint x: 545, startPoint y: 258, endPoint x: 549, endPoint y: 247, distance: 12.0
click at [544, 258] on span "Continue to Edit" at bounding box center [552, 254] width 59 height 11
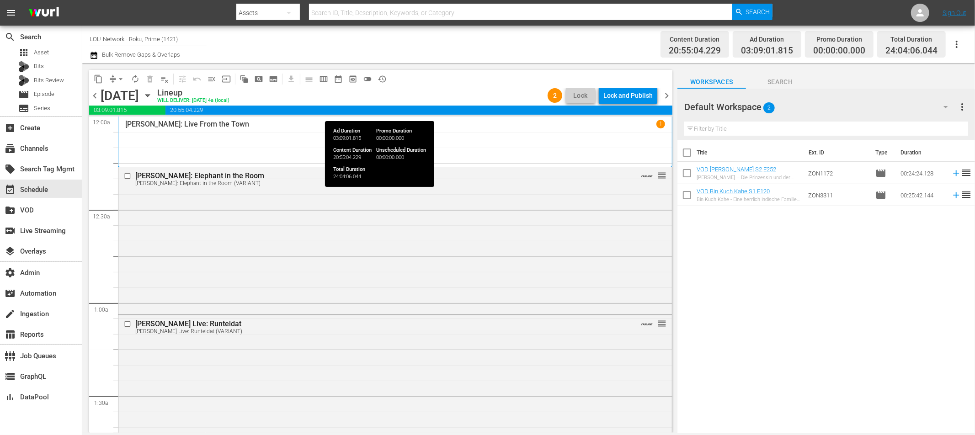
click at [627, 96] on div "Lock and Publish" at bounding box center [627, 95] width 49 height 16
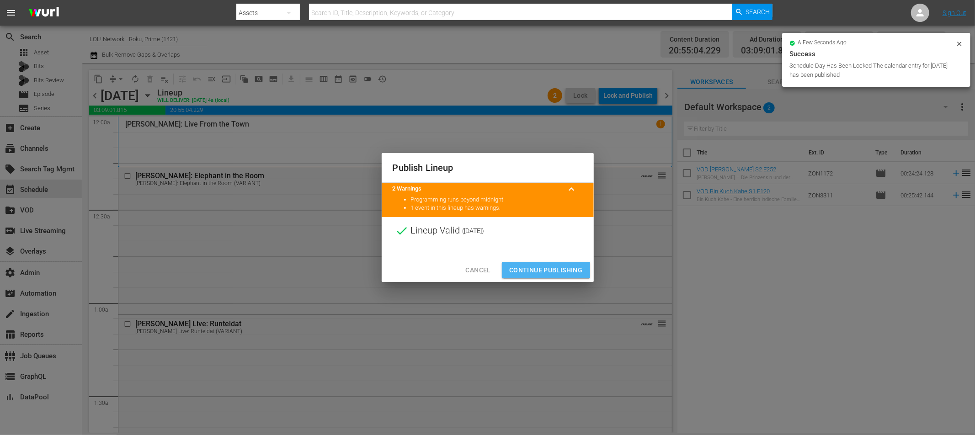
drag, startPoint x: 539, startPoint y: 267, endPoint x: 576, endPoint y: 240, distance: 45.8
click at [539, 267] on span "Continue Publishing" at bounding box center [546, 270] width 74 height 11
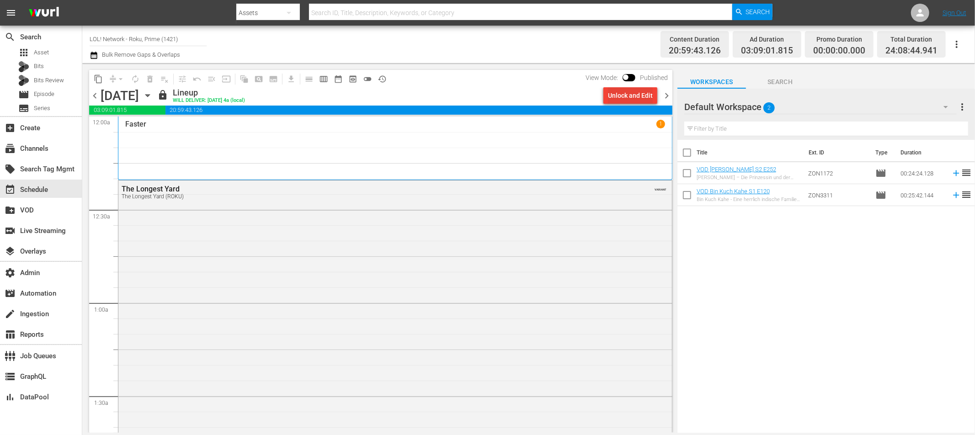
click at [621, 101] on div "Unlock and Edit" at bounding box center [630, 95] width 45 height 16
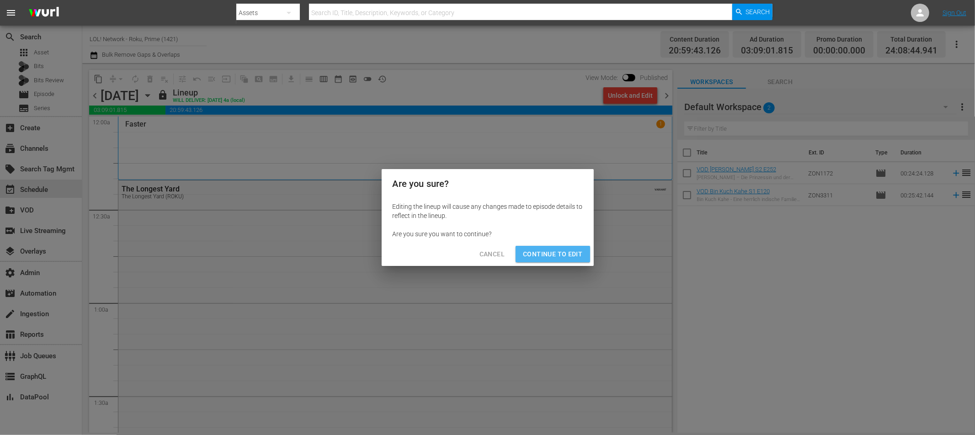
drag, startPoint x: 555, startPoint y: 256, endPoint x: 605, endPoint y: 197, distance: 78.5
click at [555, 256] on span "Continue to Edit" at bounding box center [552, 254] width 59 height 11
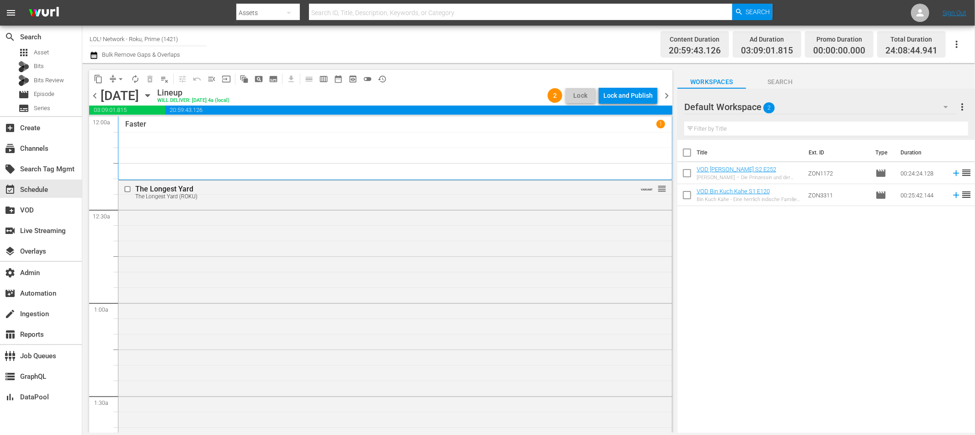
click at [638, 97] on div "Lock and Publish" at bounding box center [627, 95] width 49 height 16
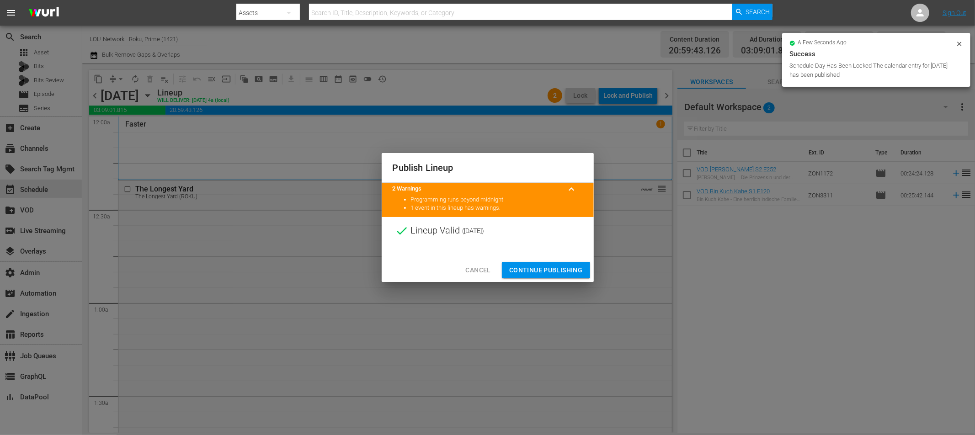
click at [550, 269] on span "Continue Publishing" at bounding box center [546, 270] width 74 height 11
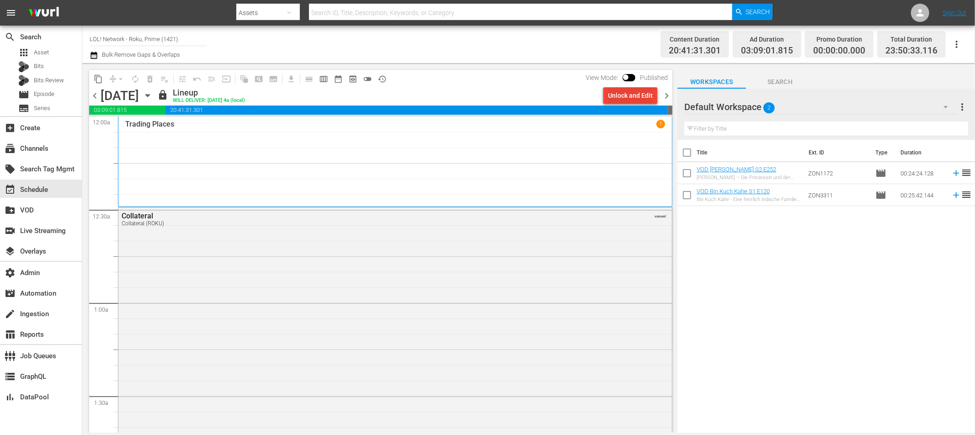
click at [635, 98] on div "Unlock and Edit" at bounding box center [630, 95] width 45 height 16
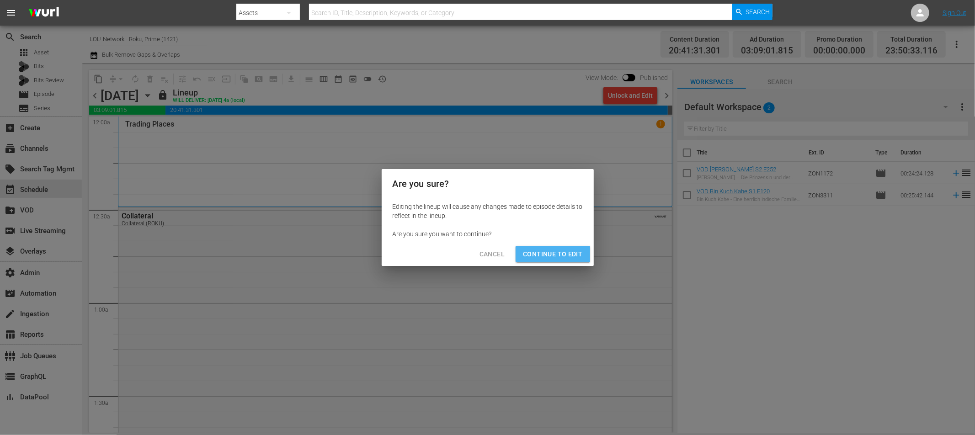
click at [568, 254] on span "Continue to Edit" at bounding box center [552, 254] width 59 height 11
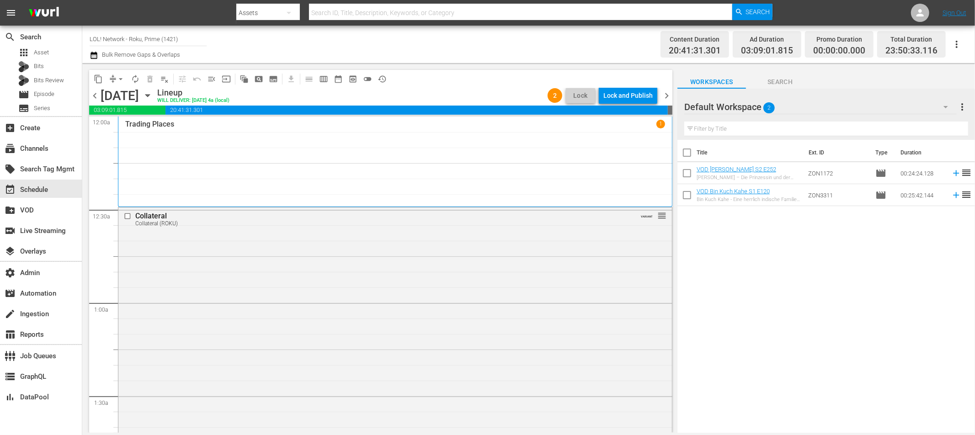
click at [631, 101] on div "Lock and Publish" at bounding box center [627, 95] width 49 height 16
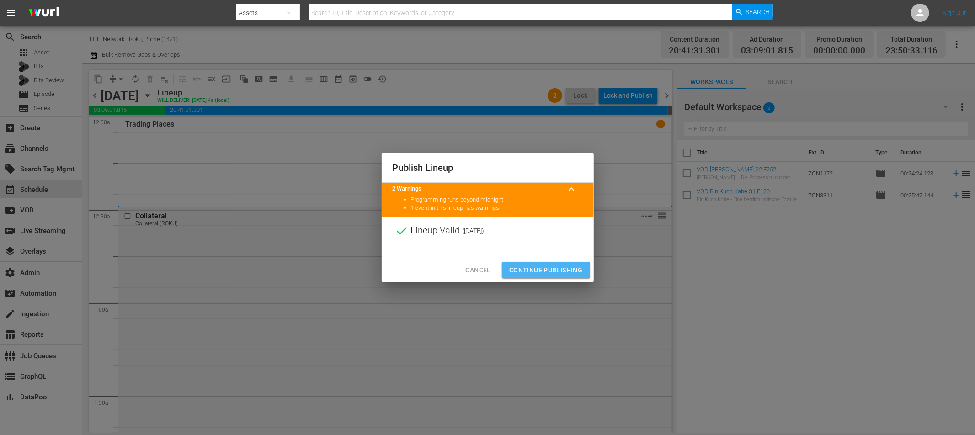
drag, startPoint x: 552, startPoint y: 271, endPoint x: 788, endPoint y: 92, distance: 296.0
click at [552, 271] on span "Continue Publishing" at bounding box center [546, 270] width 74 height 11
